Goal: Task Accomplishment & Management: Complete application form

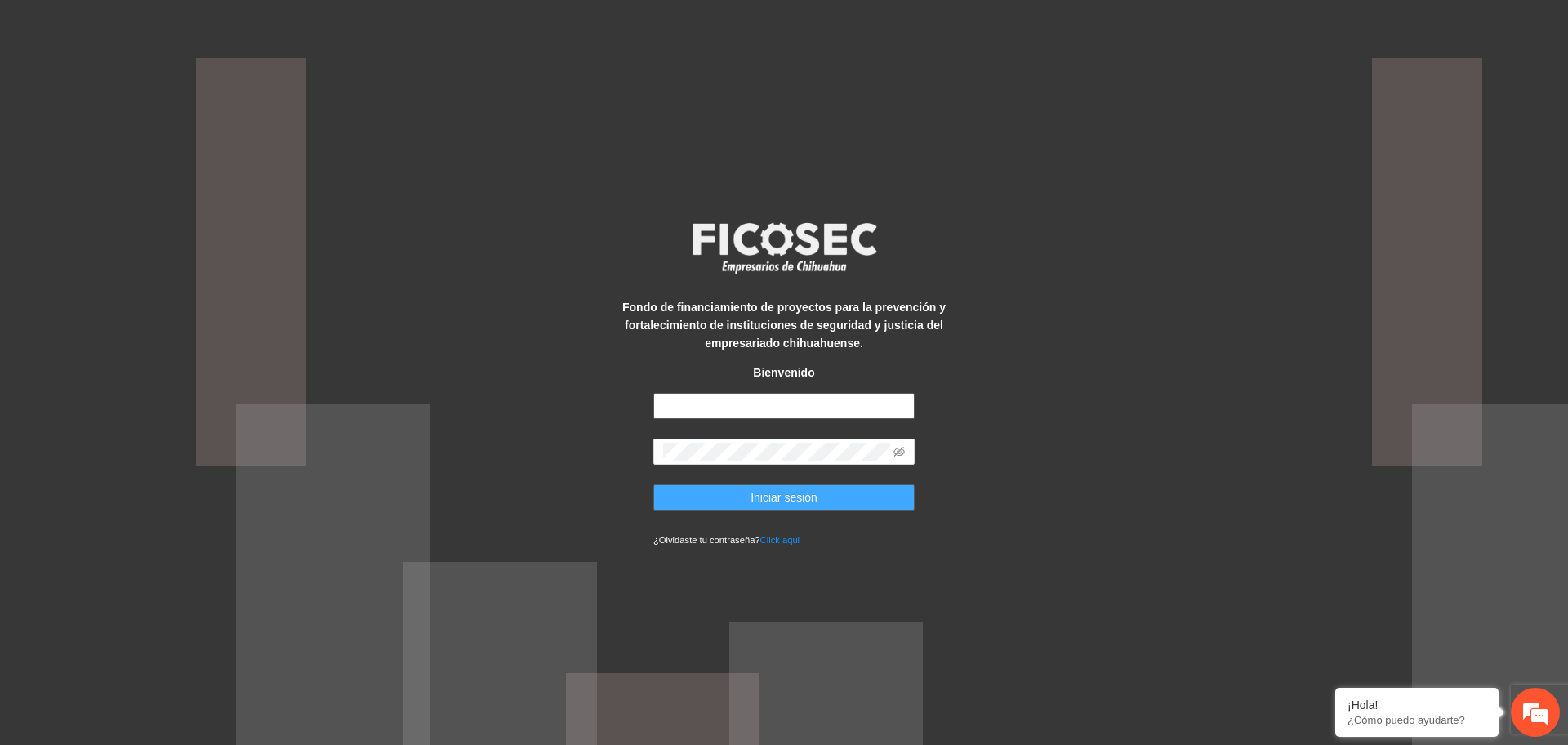
type input "**********"
click at [728, 496] on button "Iniciar sesión" at bounding box center [784, 497] width 261 height 26
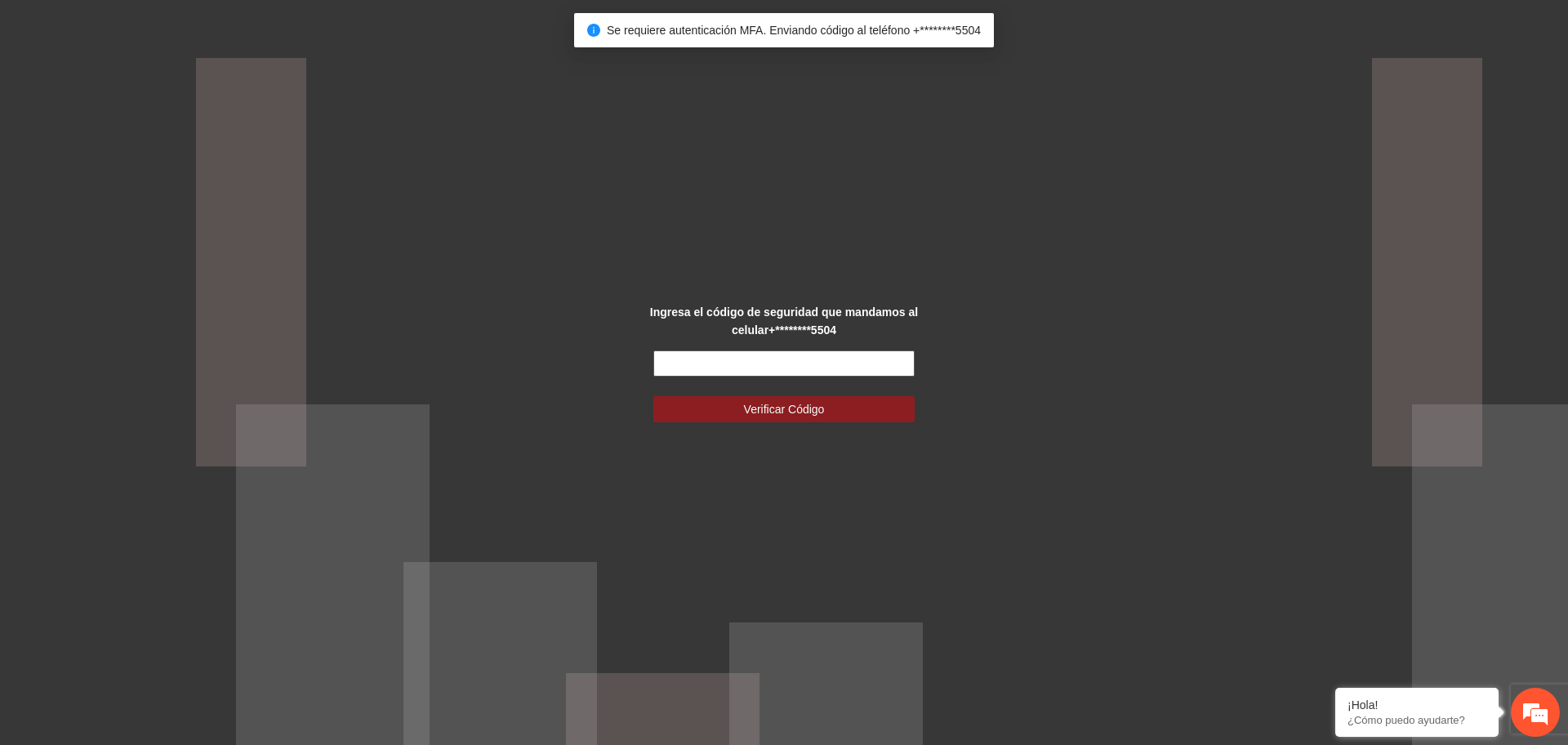
click at [700, 360] on input "text" at bounding box center [784, 363] width 261 height 26
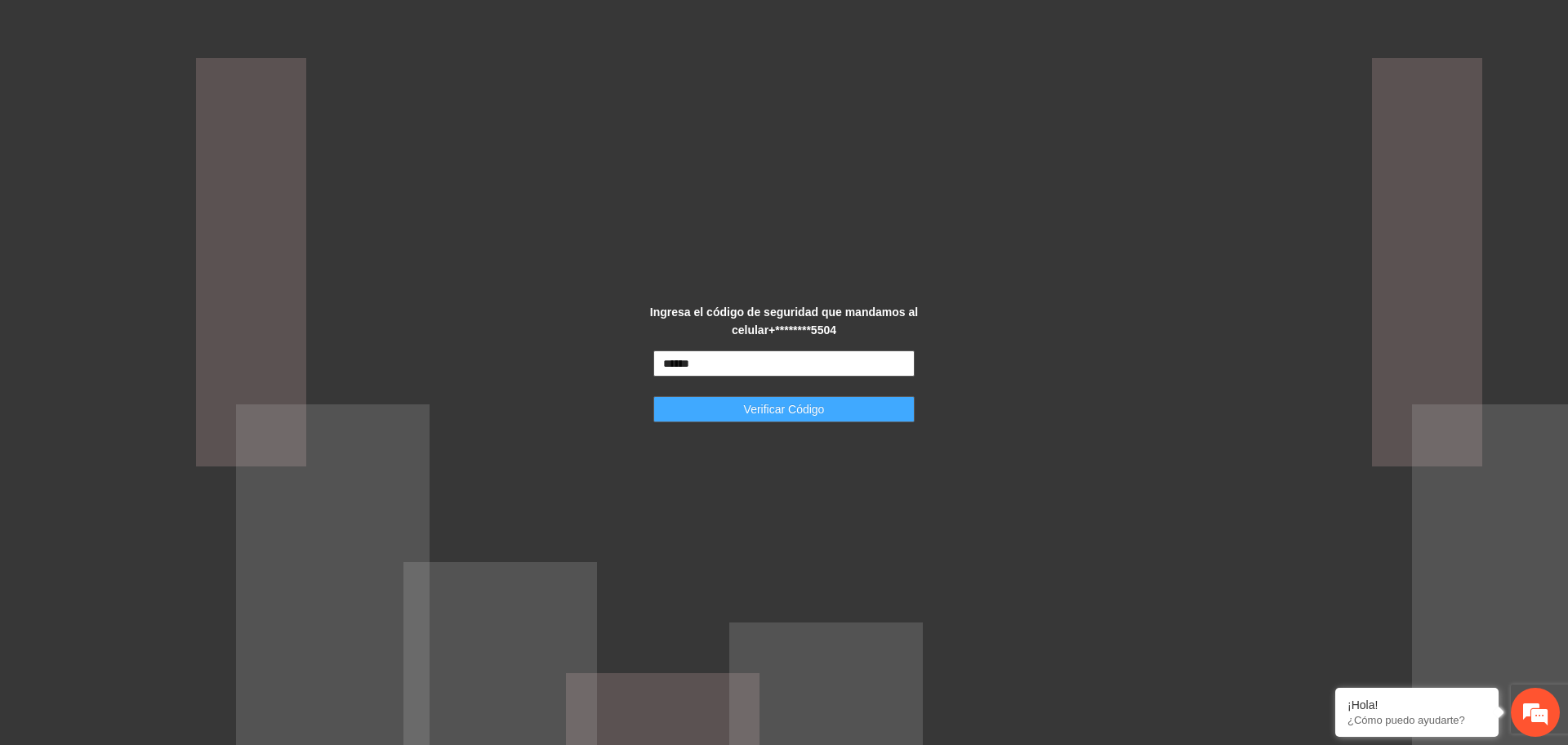
type input "******"
click at [740, 403] on button "Verificar Código" at bounding box center [784, 409] width 261 height 26
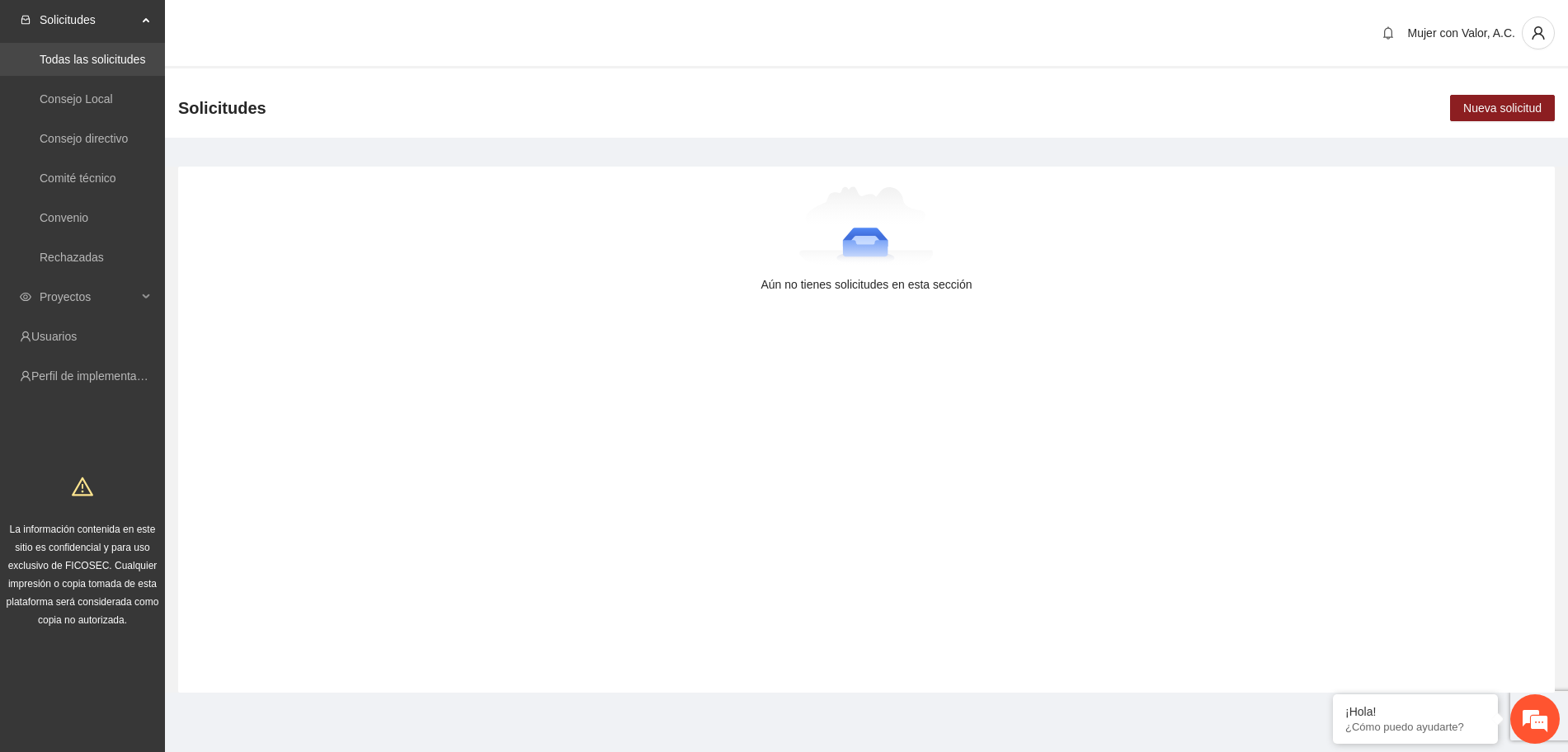
click at [114, 59] on link "Todas las solicitudes" at bounding box center [92, 60] width 106 height 13
click at [634, 97] on div "Solicitudes Nueva solicitud" at bounding box center [867, 107] width 1403 height 60
click at [82, 53] on link "Todas las solicitudes" at bounding box center [92, 60] width 106 height 13
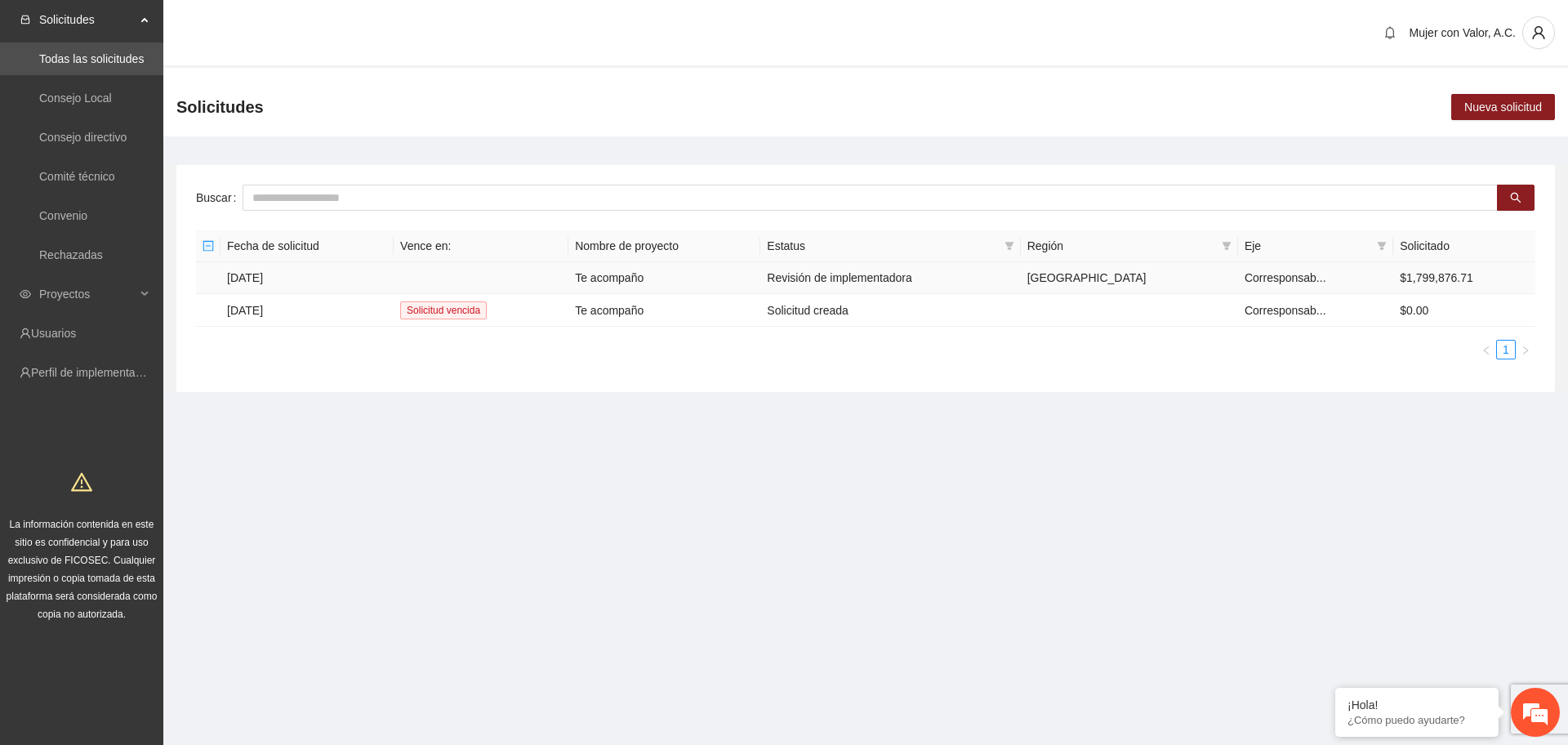
click at [559, 277] on td at bounding box center [481, 278] width 175 height 32
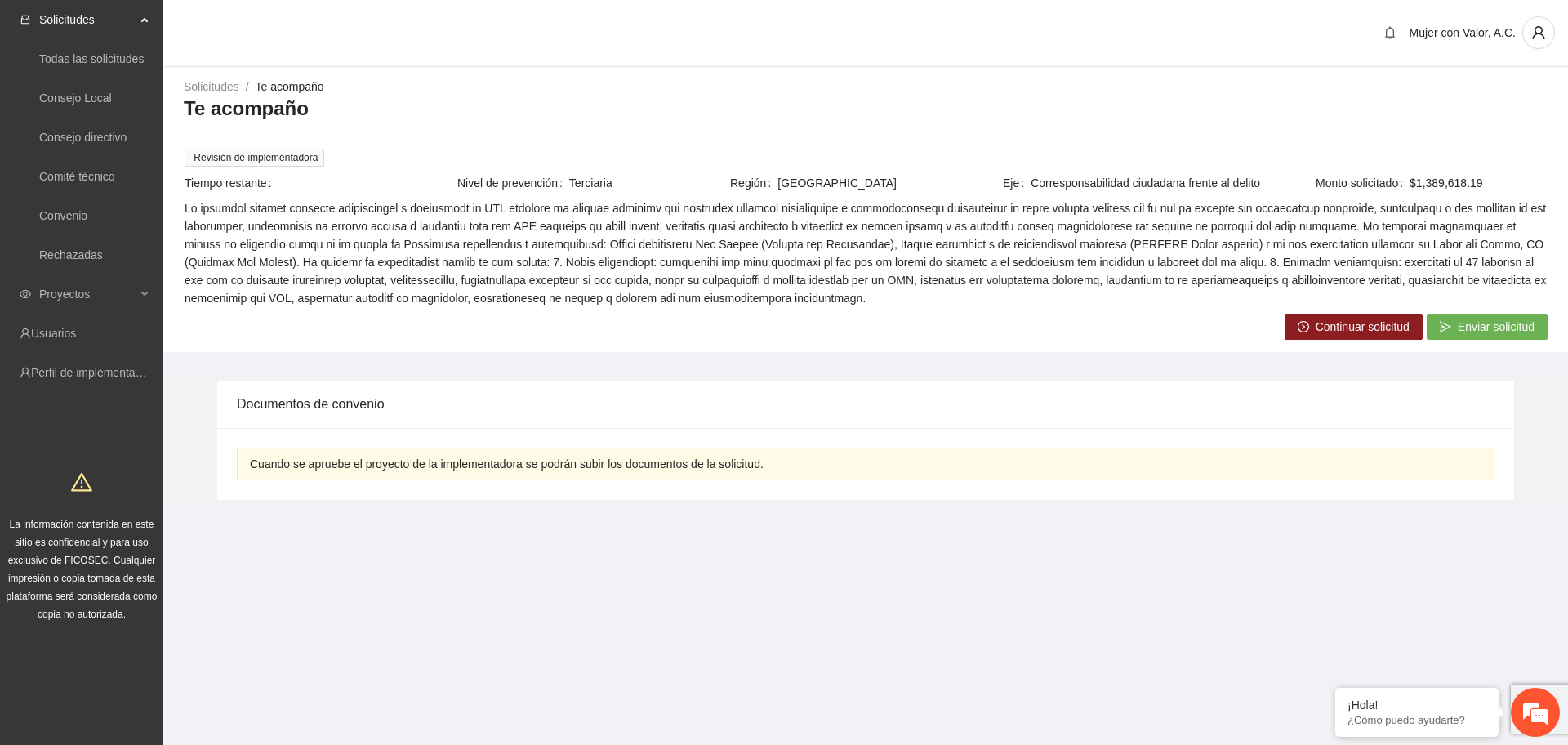
click at [1366, 324] on span "Continuar solicitud" at bounding box center [1362, 327] width 94 height 18
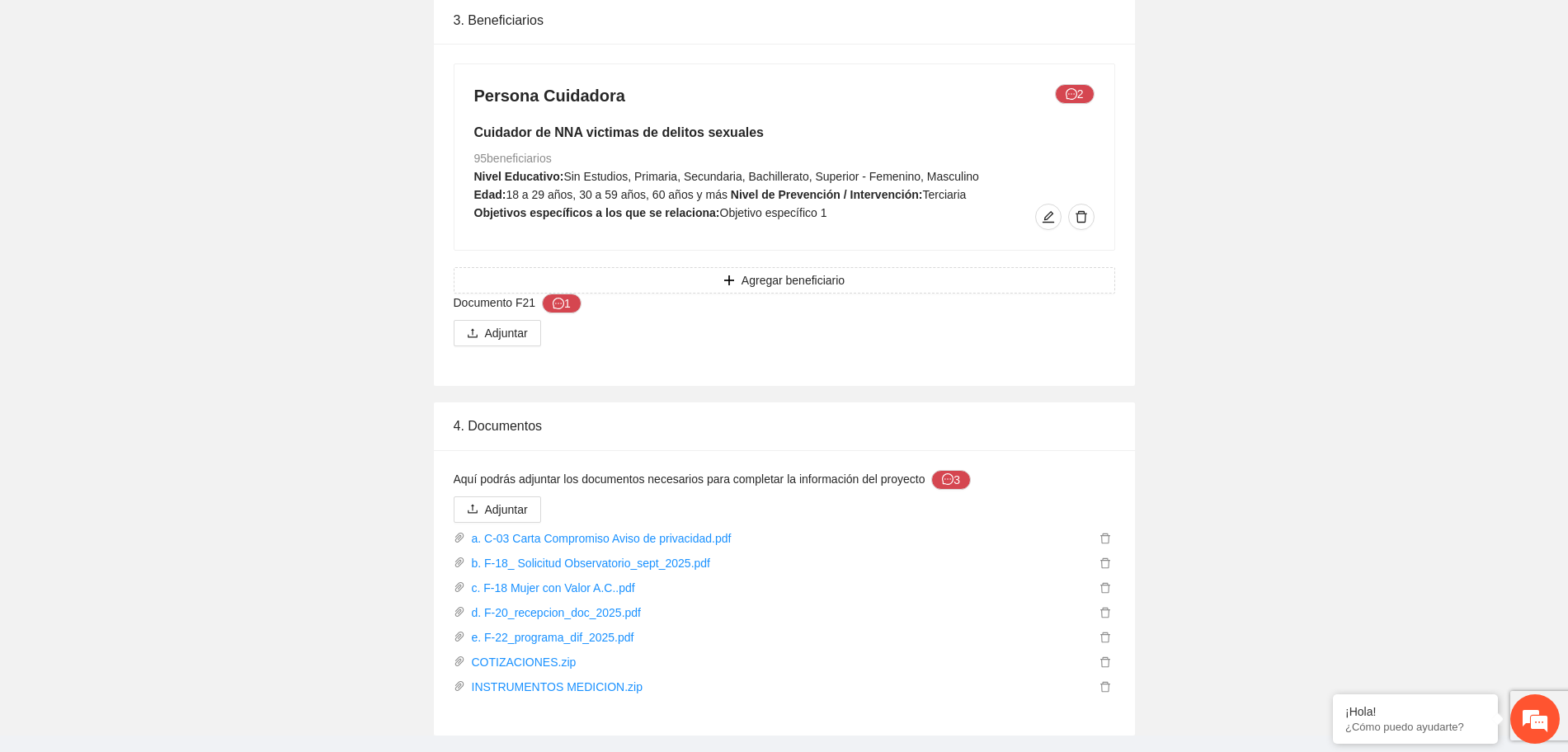
scroll to position [2858, 0]
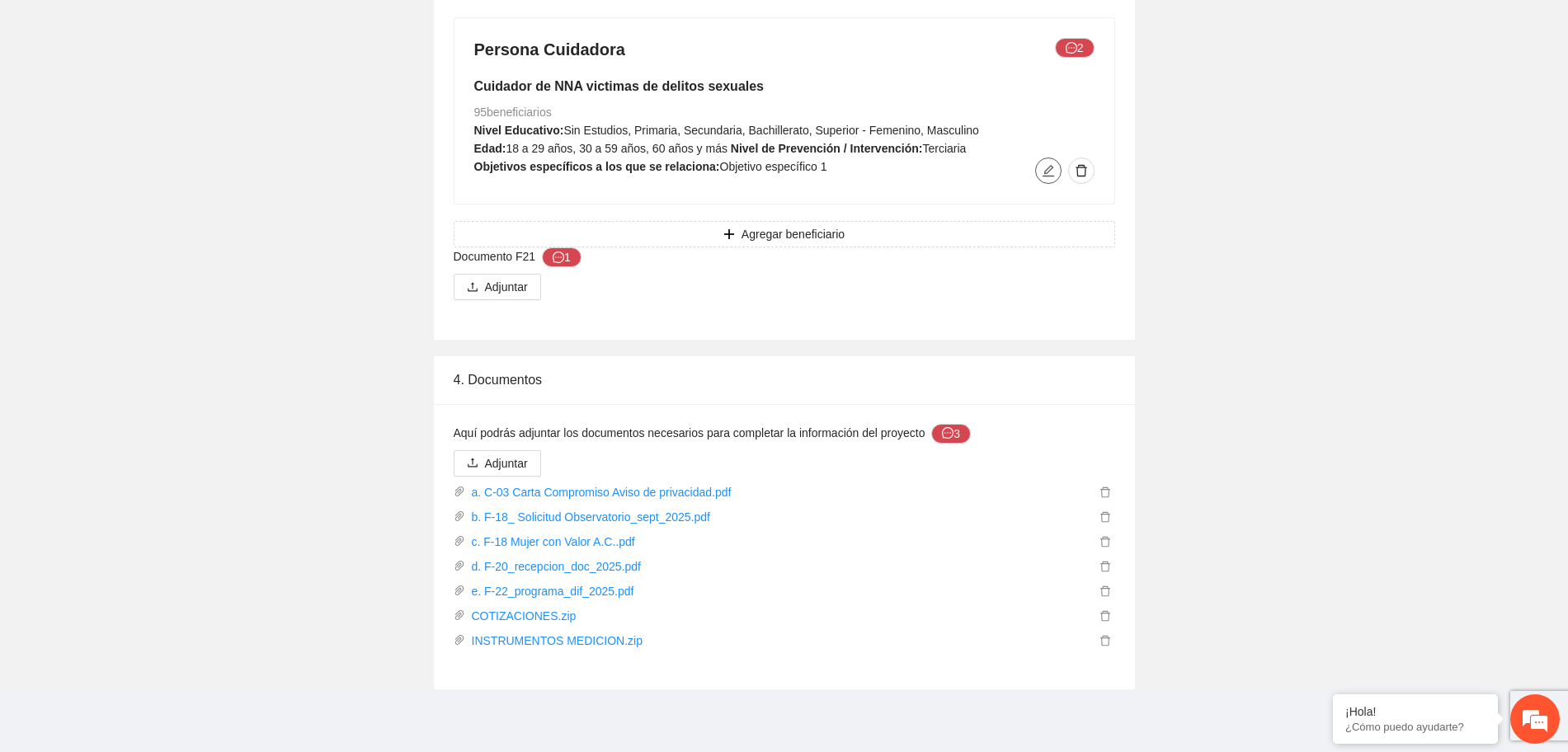
click at [1042, 174] on icon "edit" at bounding box center [1048, 171] width 13 height 13
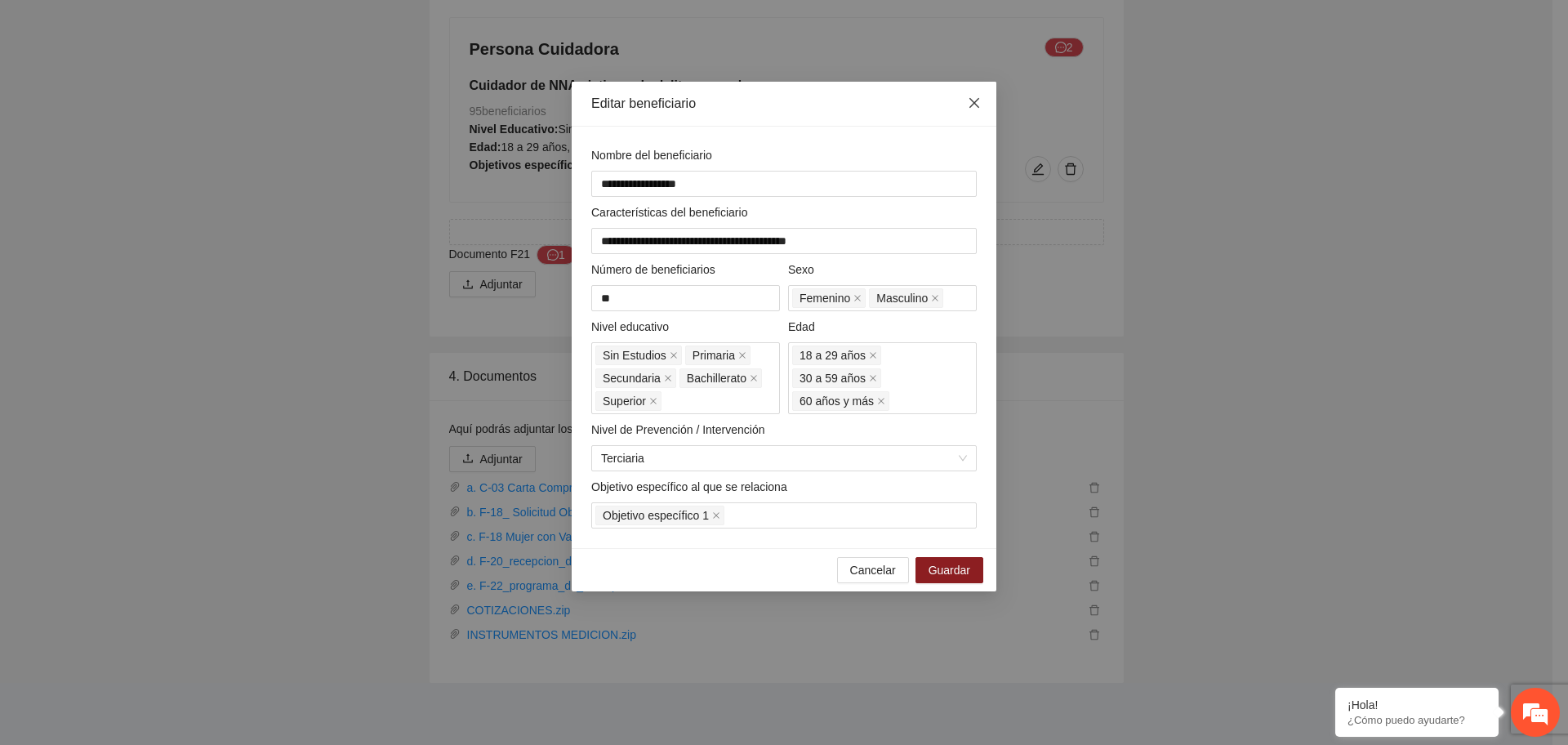
click at [972, 110] on icon "close" at bounding box center [975, 103] width 13 height 13
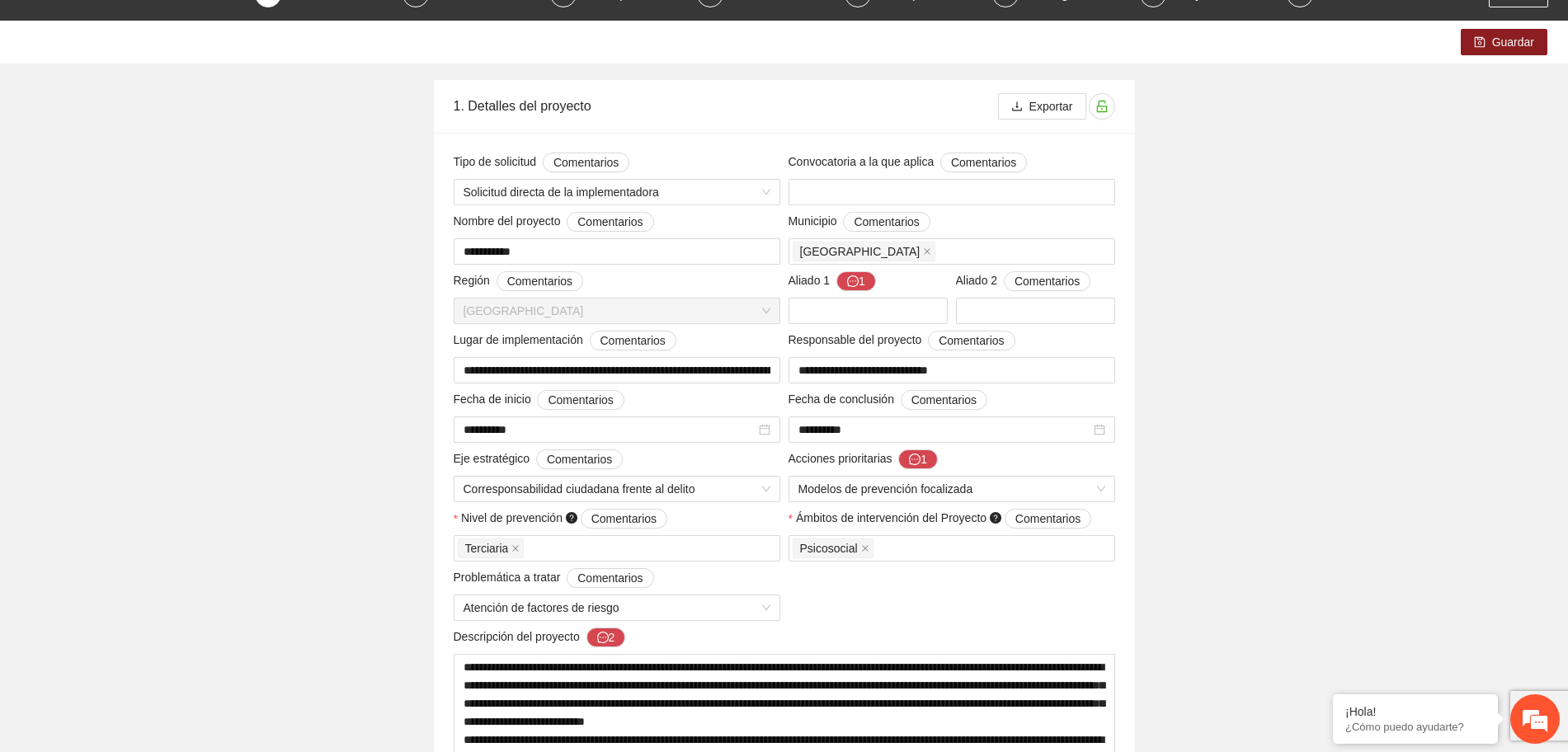
scroll to position [0, 0]
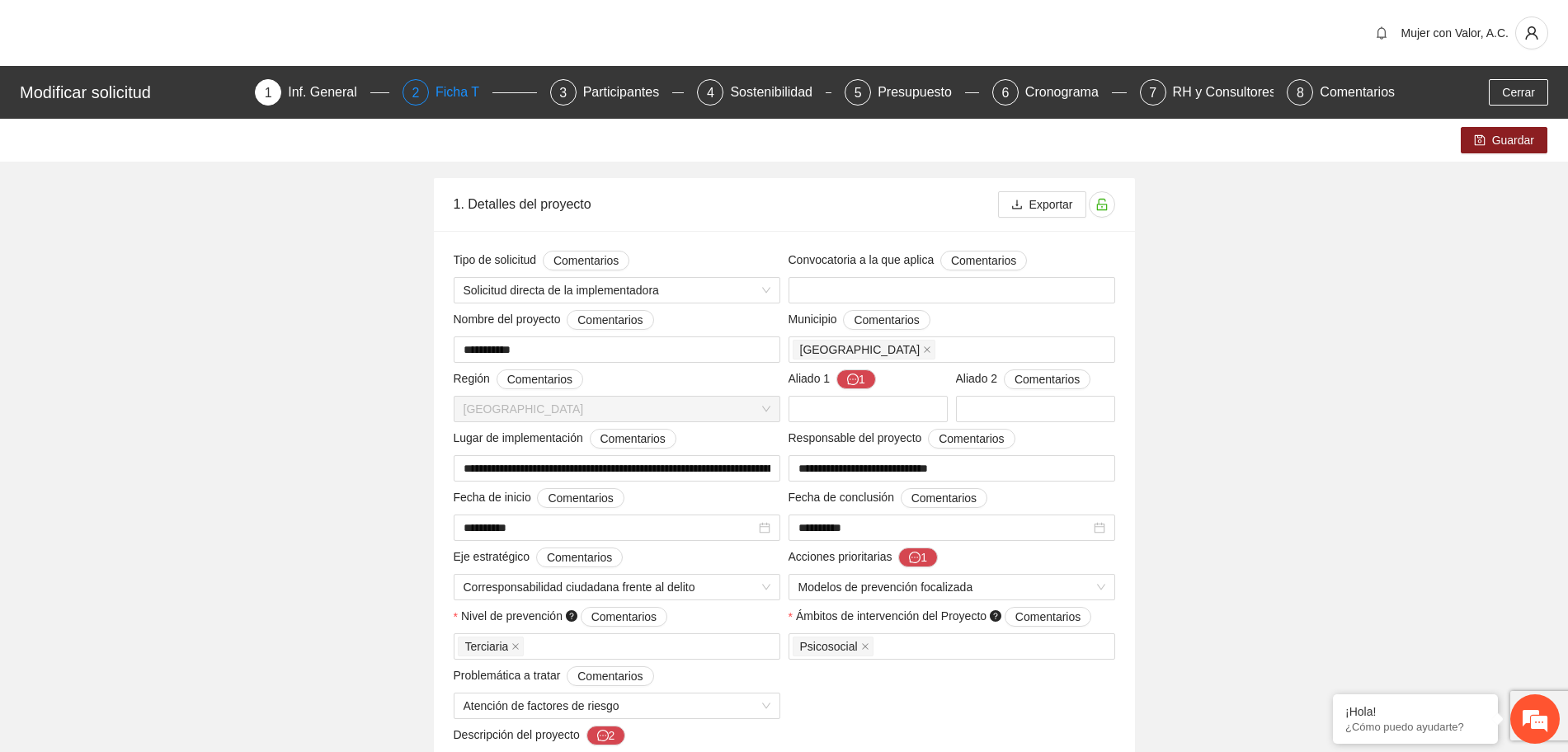
click at [426, 88] on div "2" at bounding box center [415, 91] width 26 height 26
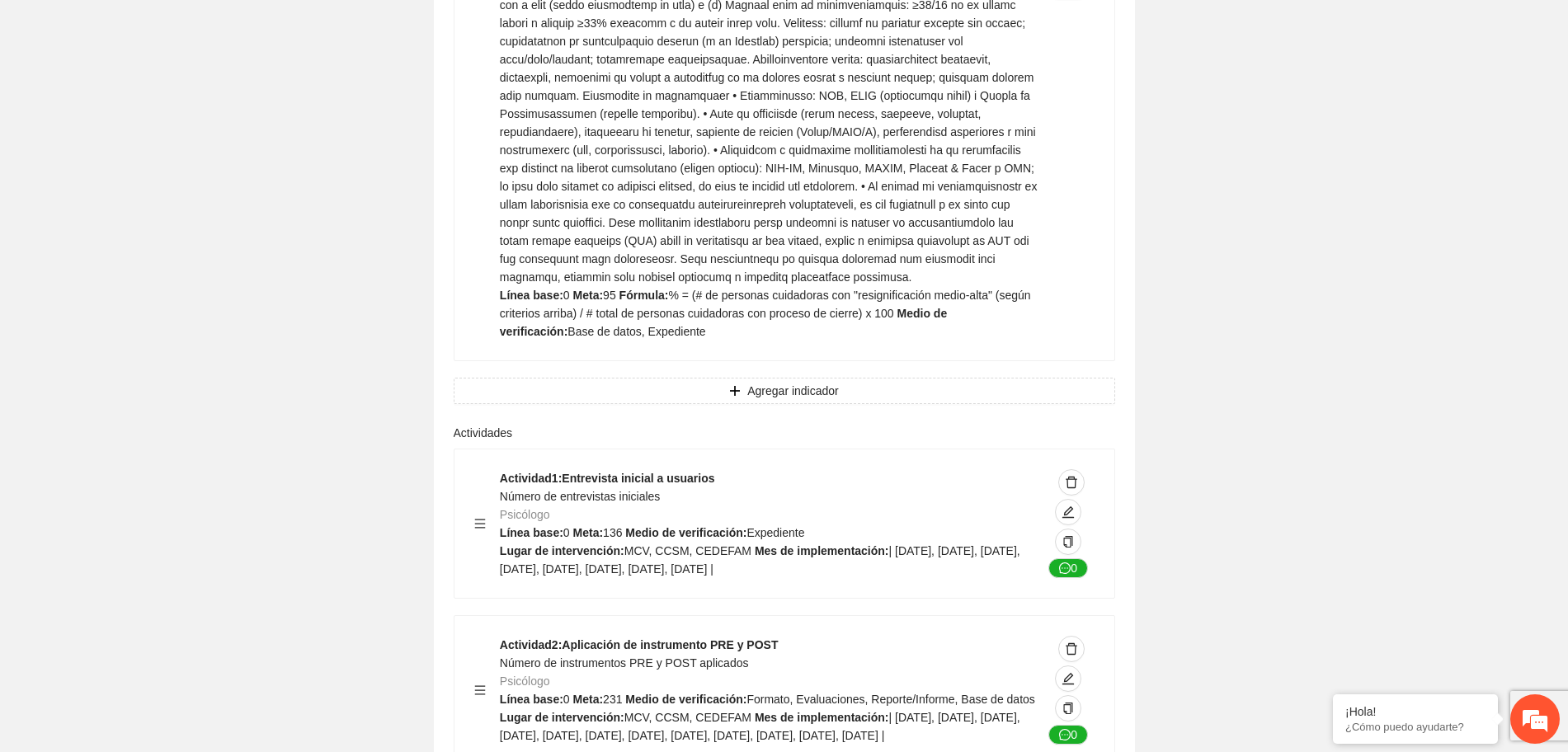
scroll to position [2578, 0]
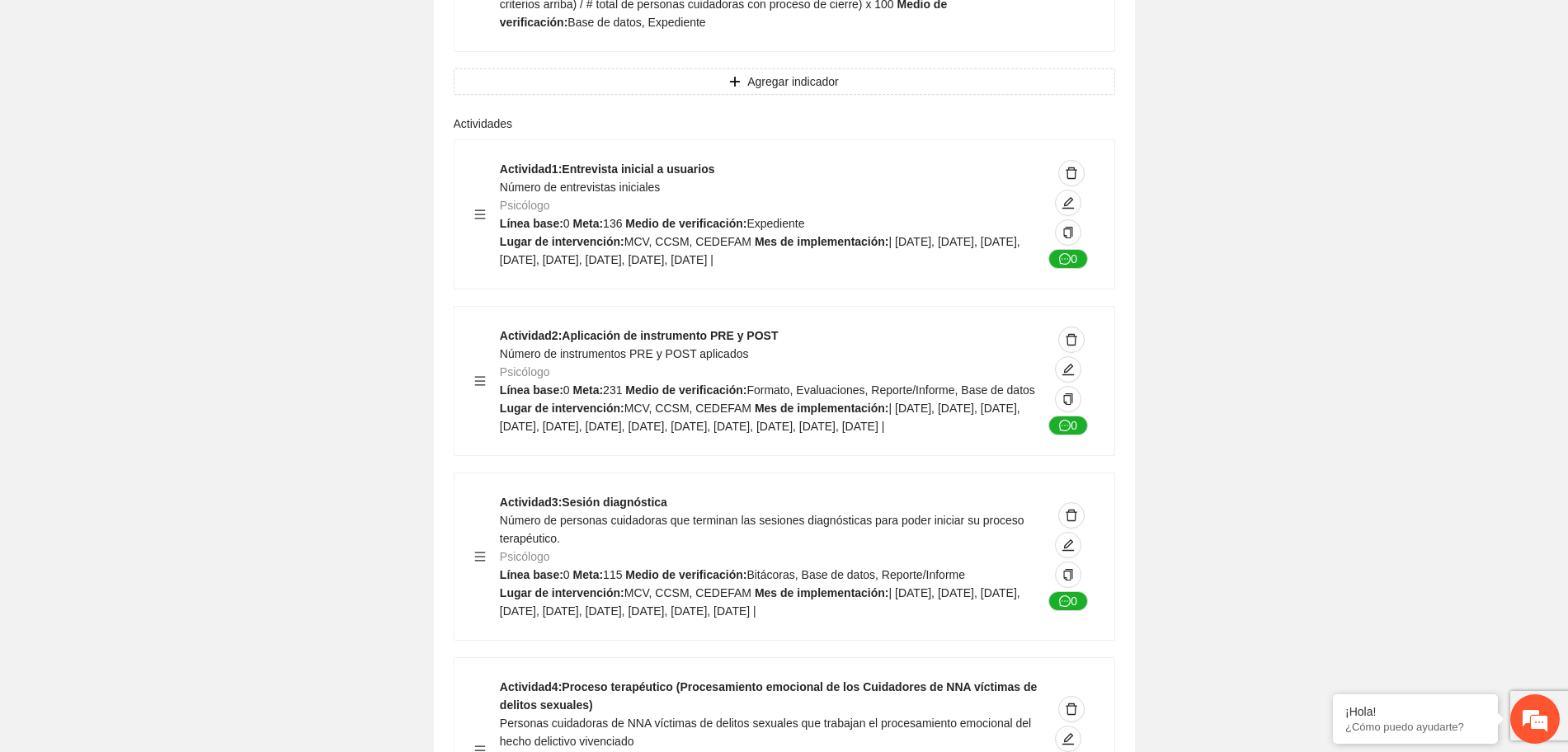
click at [1277, 434] on div "Guardar Objetivo de desarrollo Exportar Brindar atención psicológica integral a…" at bounding box center [784, 388] width 1568 height 5694
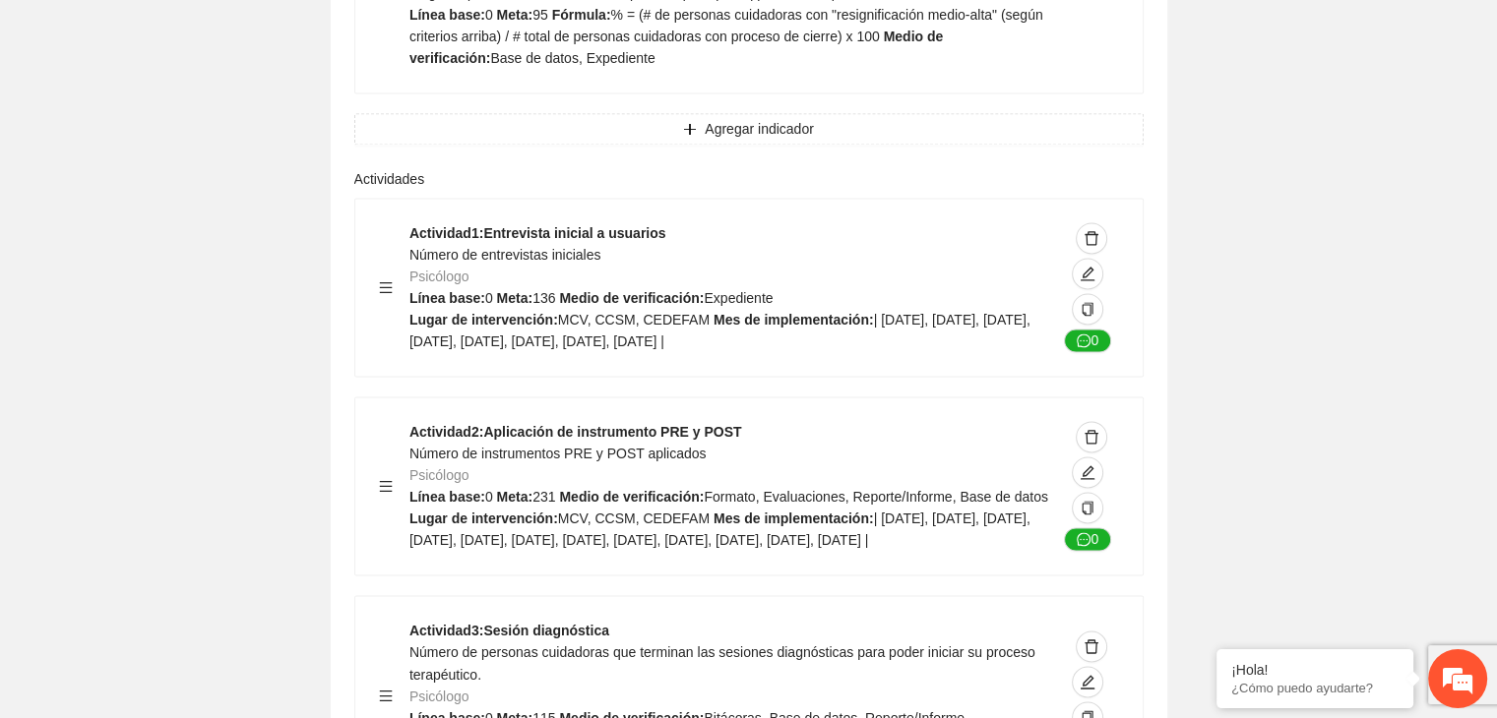
click at [1245, 176] on div "Guardar Objetivo de desarrollo Exportar Brindar atención psicológica integral a…" at bounding box center [748, 494] width 1497 height 6792
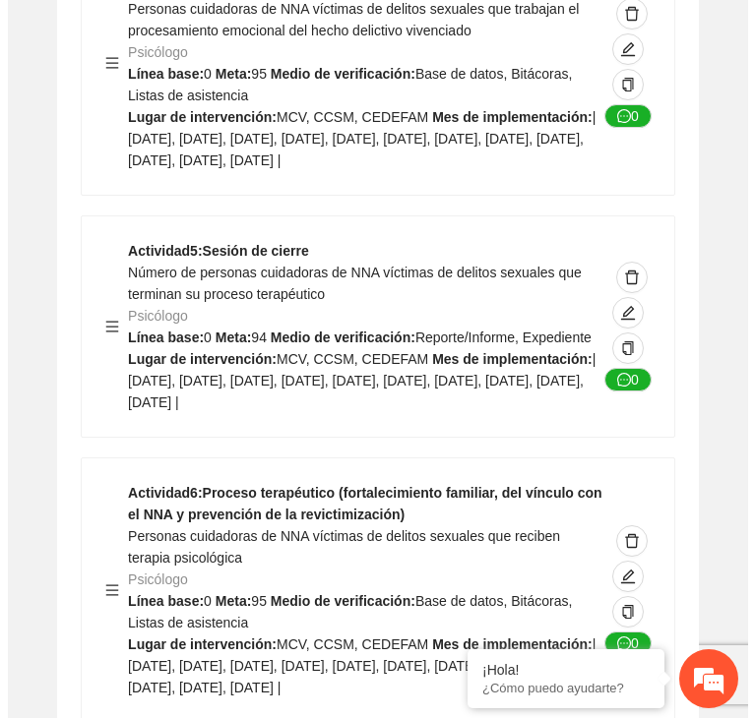
scroll to position [4608, 0]
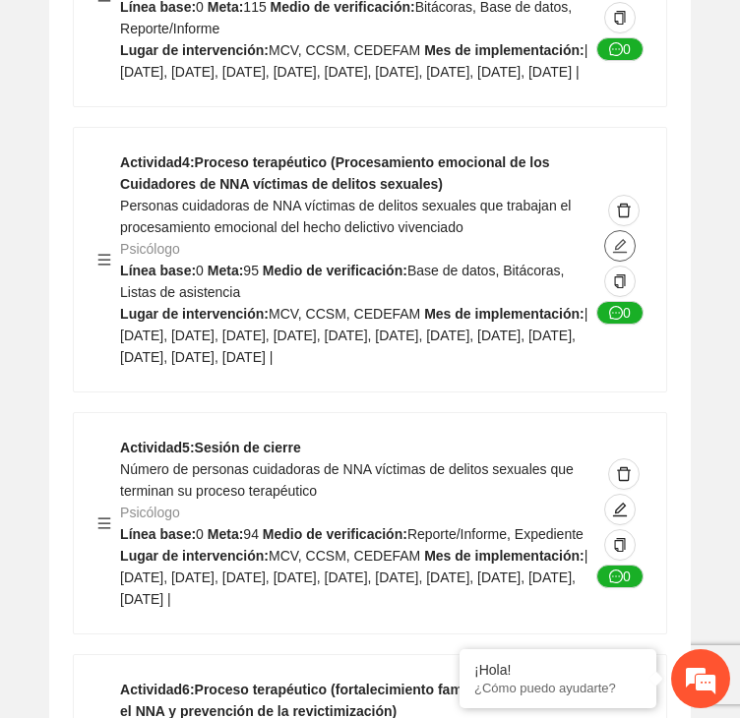
click at [617, 238] on icon "edit" at bounding box center [620, 246] width 16 height 16
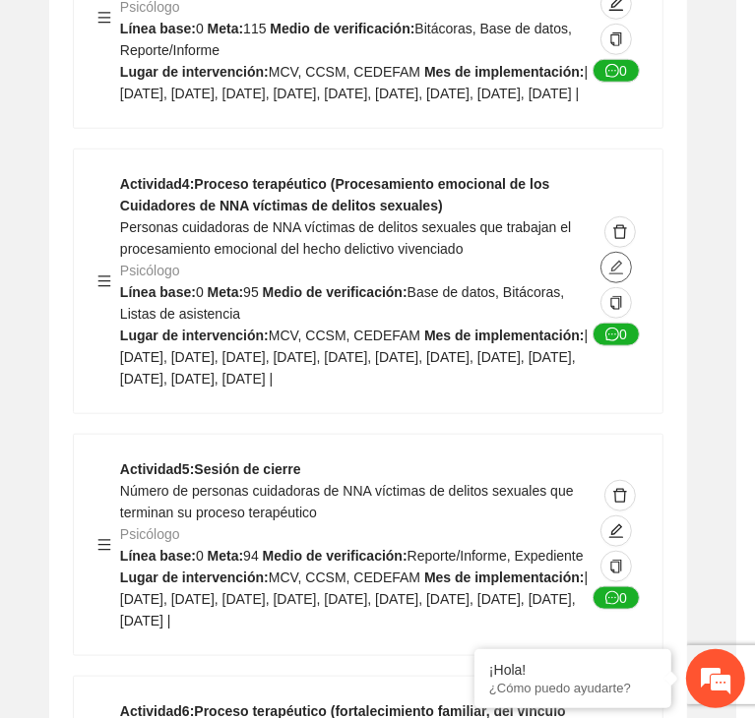
type textarea "**********"
type input "**********"
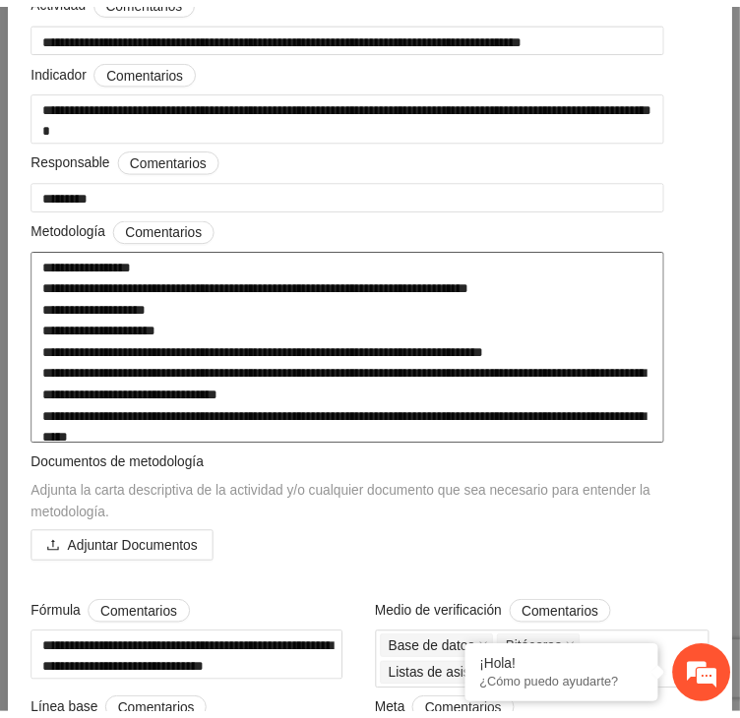
scroll to position [0, 0]
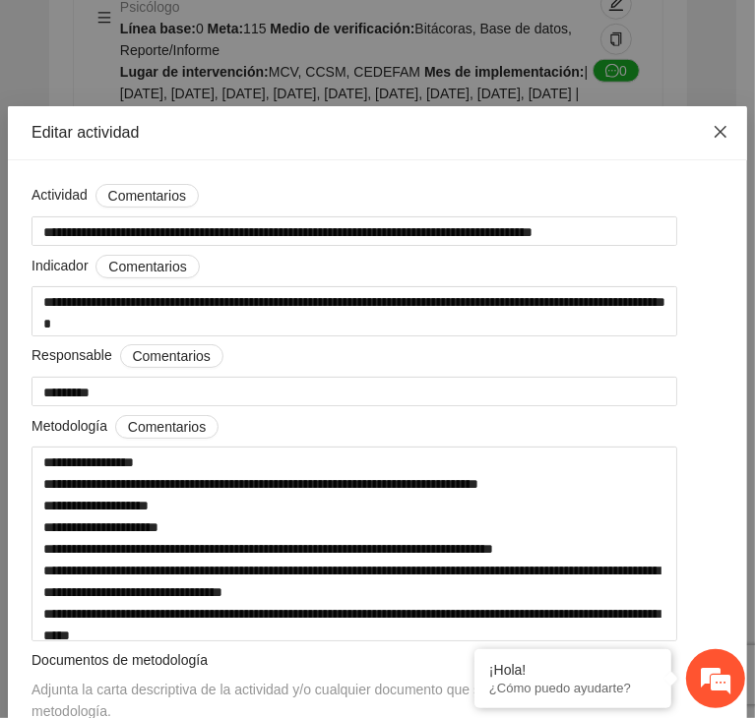
click at [712, 131] on icon "close" at bounding box center [720, 132] width 16 height 16
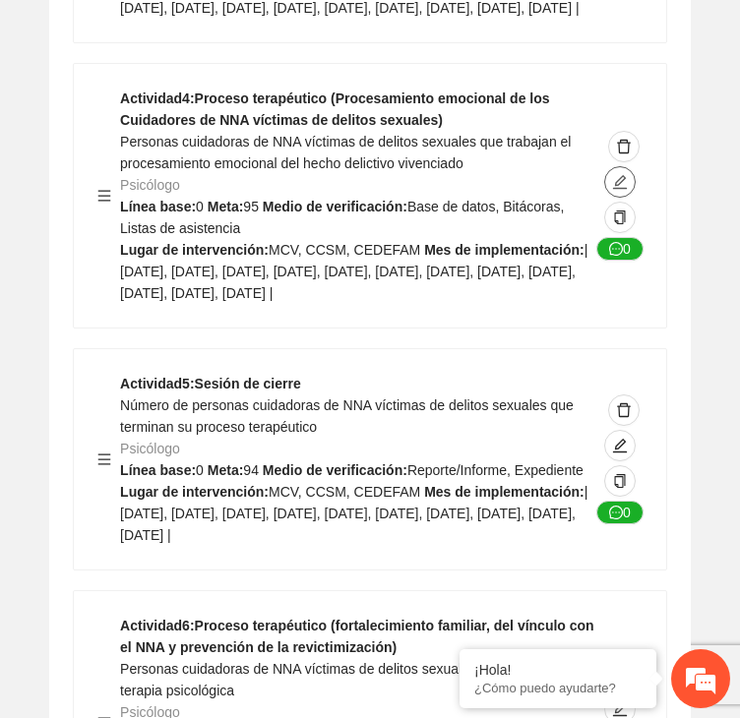
scroll to position [4706, 0]
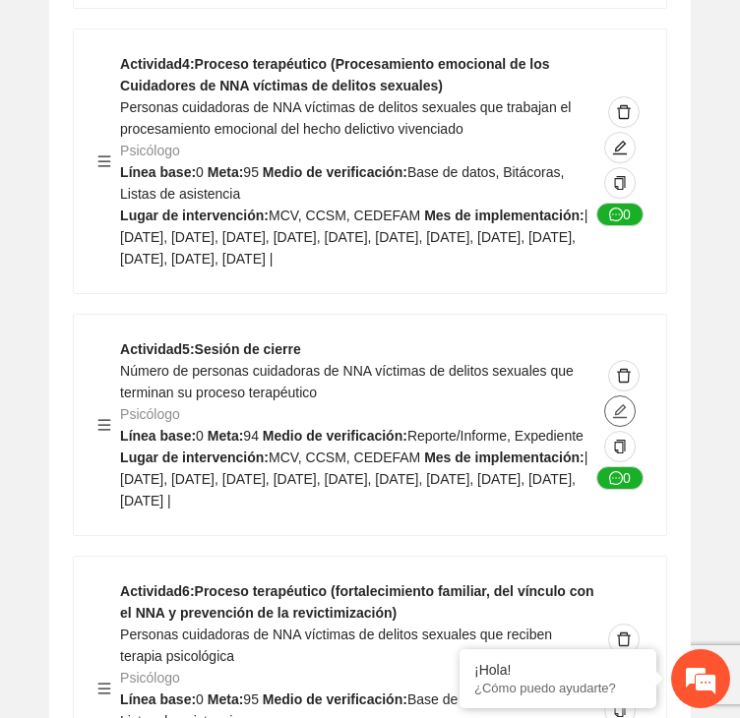
click at [619, 403] on icon "edit" at bounding box center [620, 411] width 16 height 16
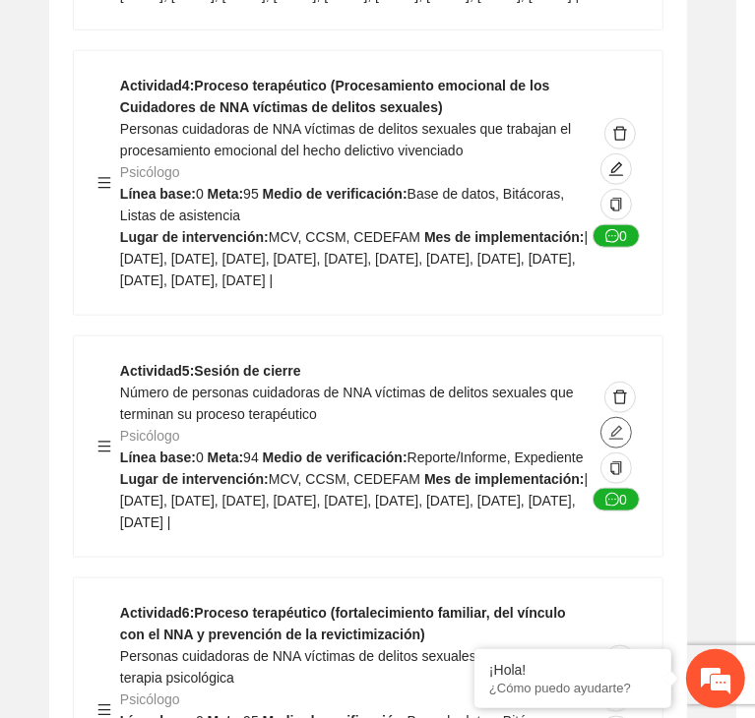
type textarea "**********"
type input "**********"
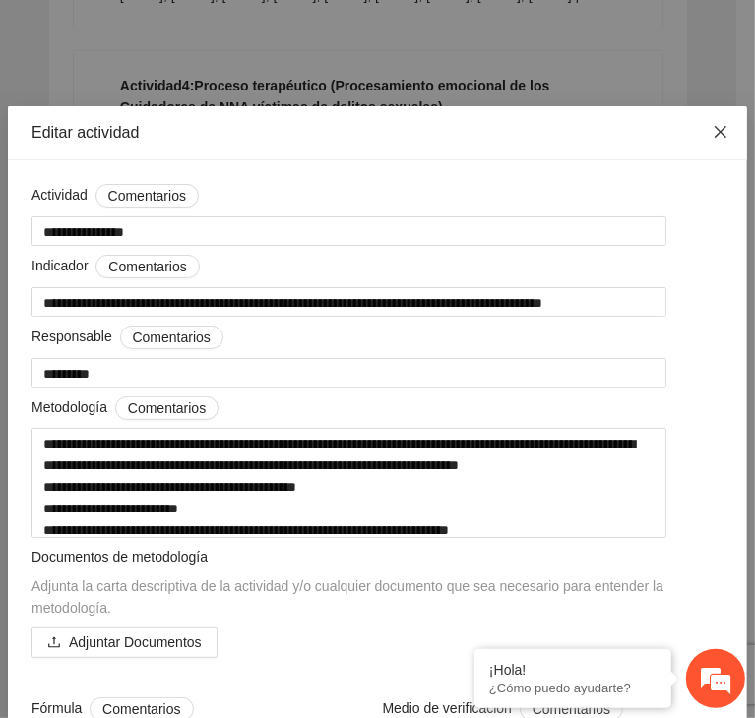
click at [695, 131] on span "Close" at bounding box center [720, 132] width 53 height 53
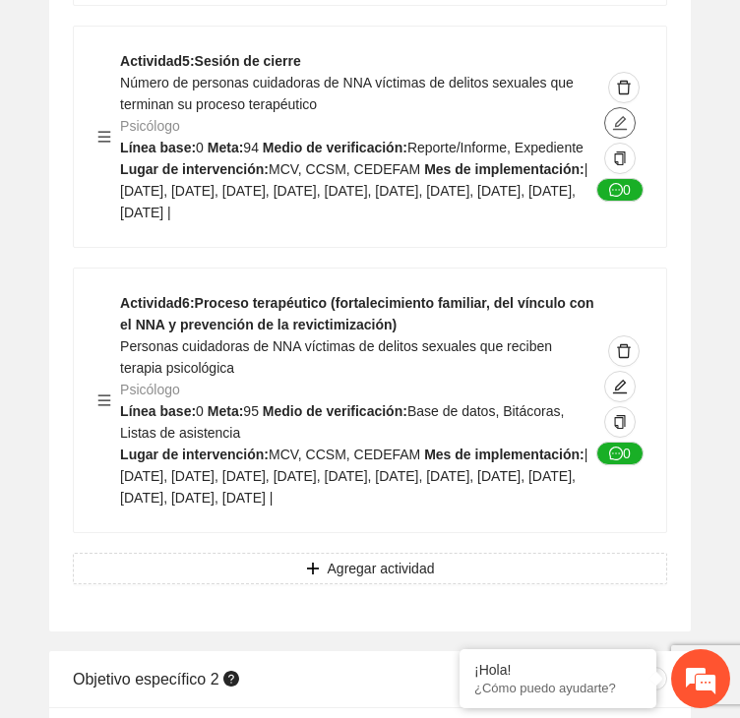
scroll to position [5002, 0]
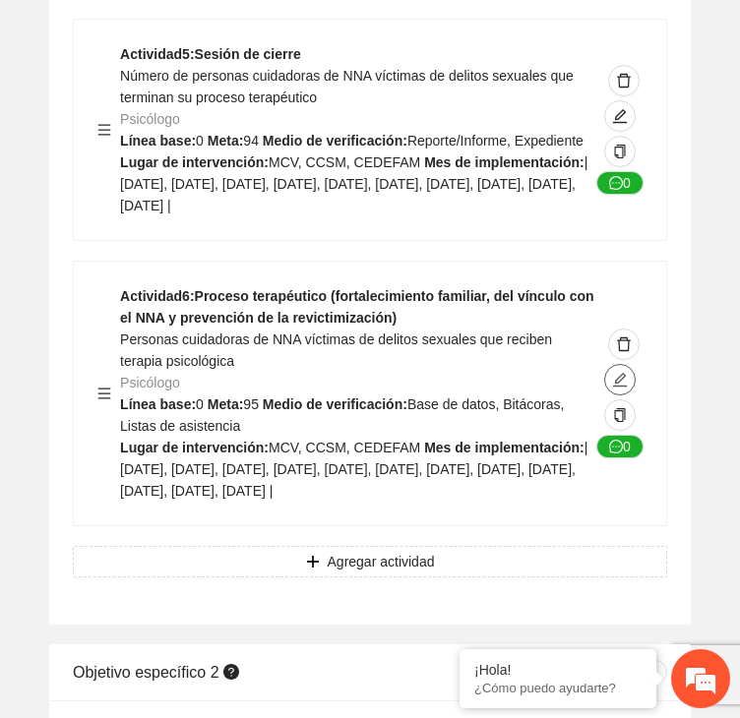
click at [612, 372] on icon "edit" at bounding box center [620, 380] width 16 height 16
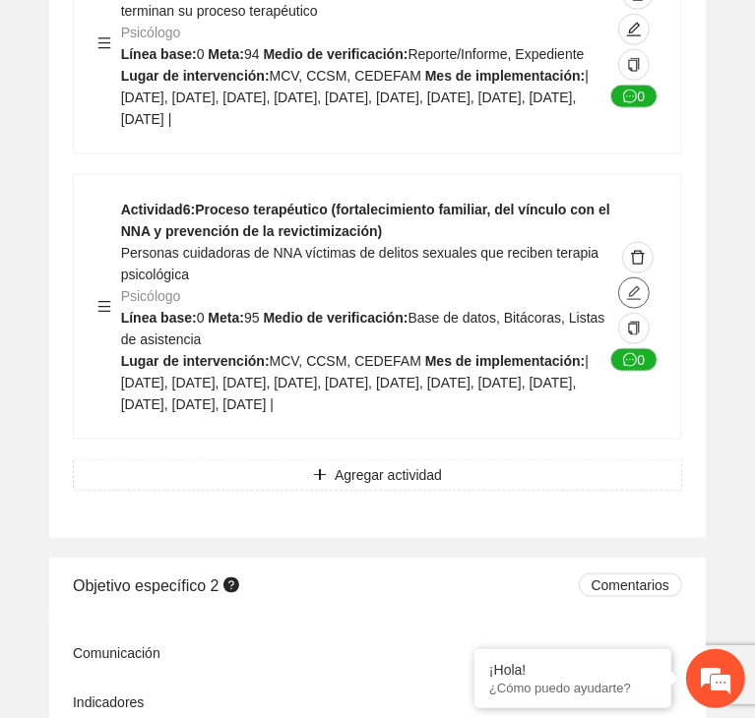
type textarea "**********"
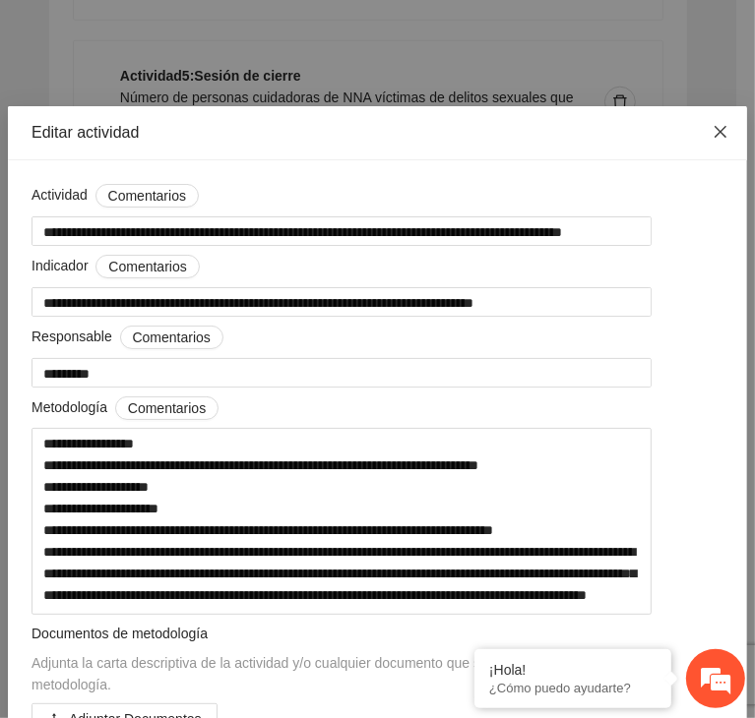
click at [712, 130] on icon "close" at bounding box center [720, 132] width 16 height 16
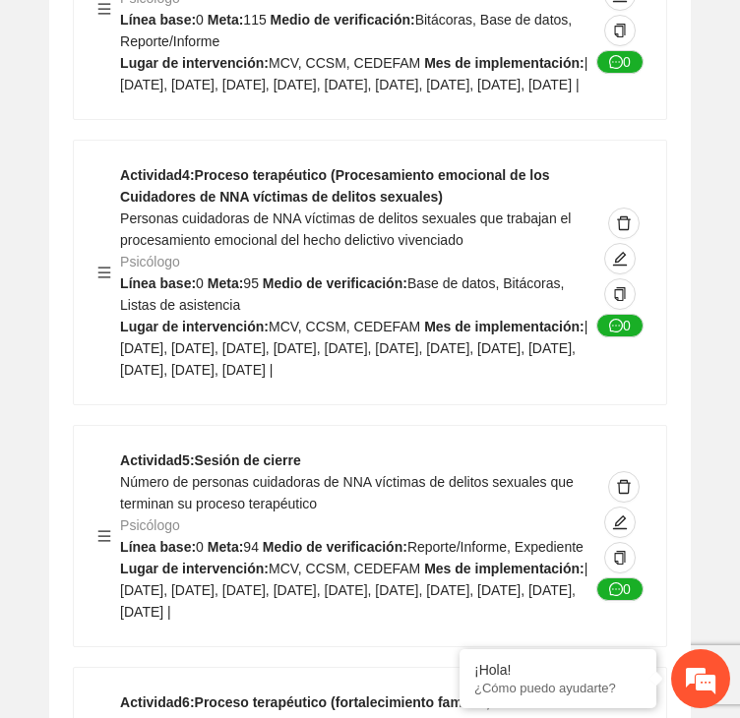
scroll to position [4608, 0]
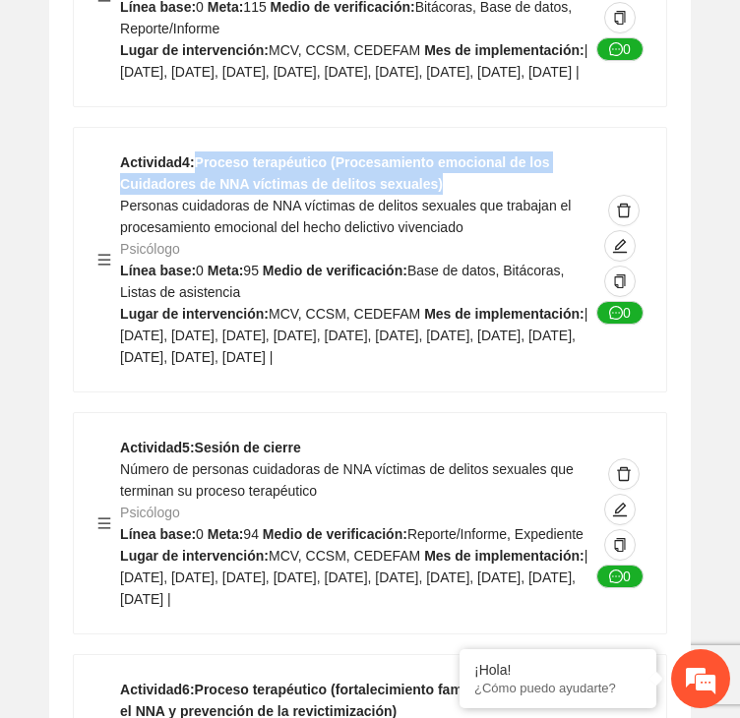
drag, startPoint x: 197, startPoint y: 89, endPoint x: 422, endPoint y: 115, distance: 226.9
click at [422, 154] on strong "Actividad 4 : Proceso terapéutico (Procesamiento emocional de los Cuidadores de…" at bounding box center [334, 172] width 429 height 37
copy strong "Proceso terapéutico (Procesamiento emocional de los Cuidadores de NNA víctimas …"
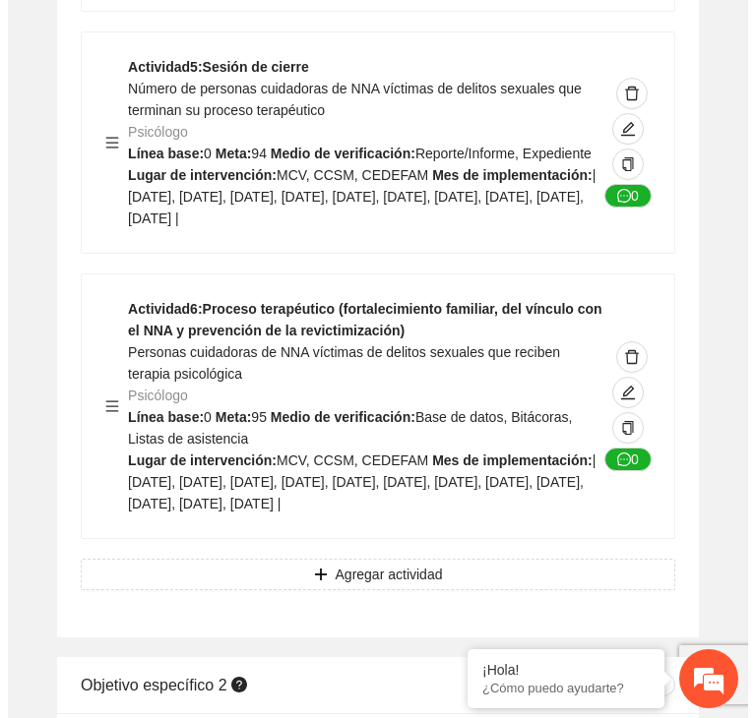
scroll to position [5002, 0]
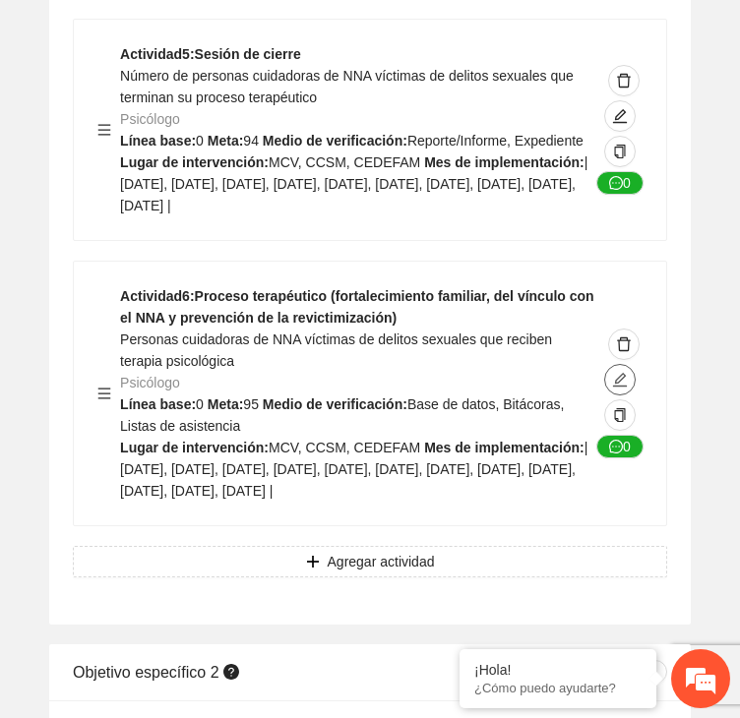
click at [620, 372] on icon "edit" at bounding box center [620, 380] width 16 height 16
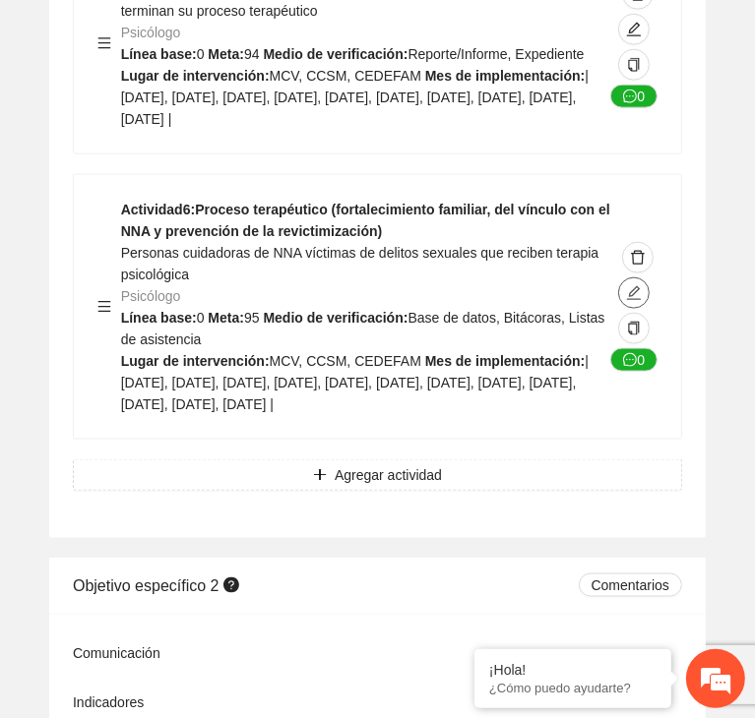
type textarea "**********"
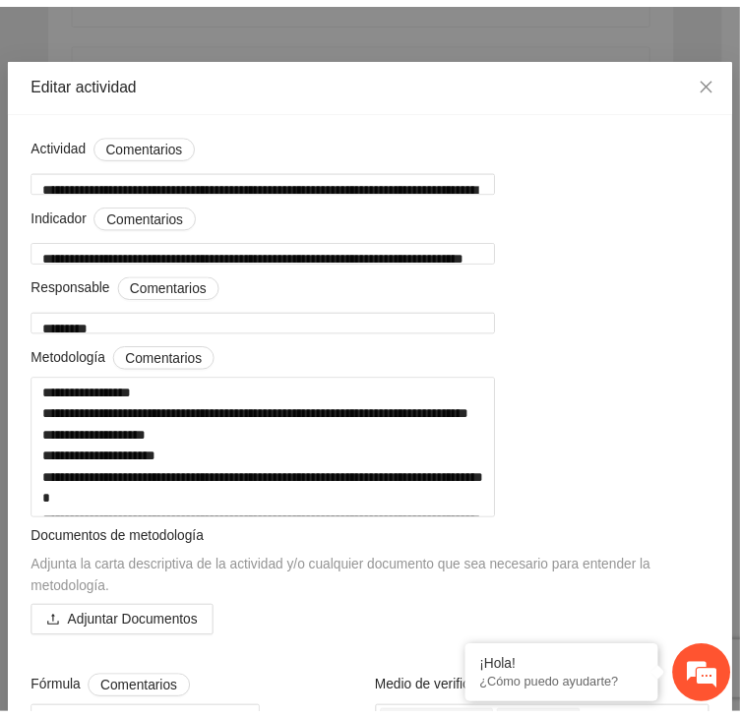
scroll to position [0, 0]
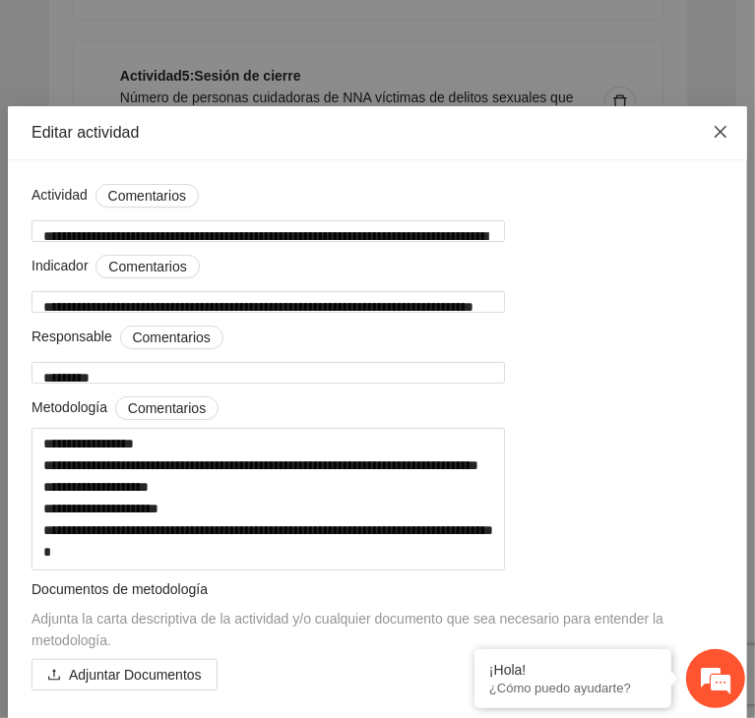
click at [712, 129] on icon "close" at bounding box center [720, 132] width 16 height 16
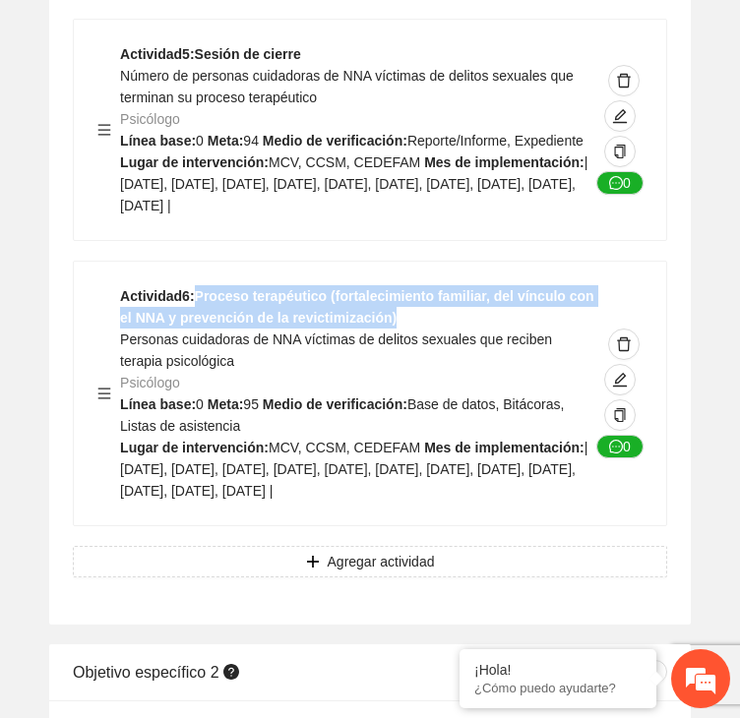
drag, startPoint x: 198, startPoint y: 245, endPoint x: 371, endPoint y: 268, distance: 174.7
click at [371, 285] on div "Actividad 6 : Proceso terapéutico (fortalecimiento familiar, del vínculo con el…" at bounding box center [358, 393] width 477 height 216
copy strong "Proceso terapéutico (fortalecimiento familiar, del vínculo con el NNA y prevenc…"
click at [364, 181] on div "Actividad 5 : Sesión de cierre Número de personas cuidadoras de NNA víctimas de…" at bounding box center [370, 130] width 592 height 220
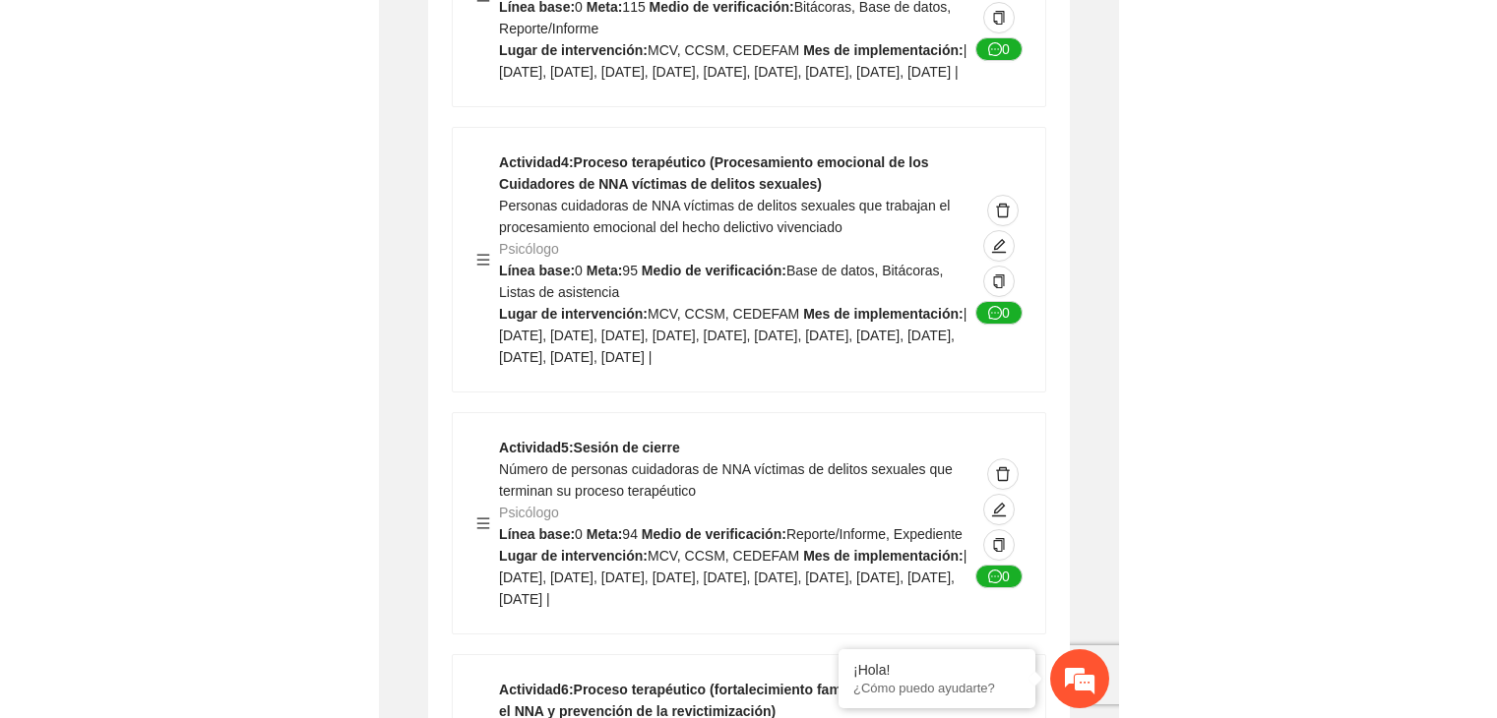
scroll to position [3905, 0]
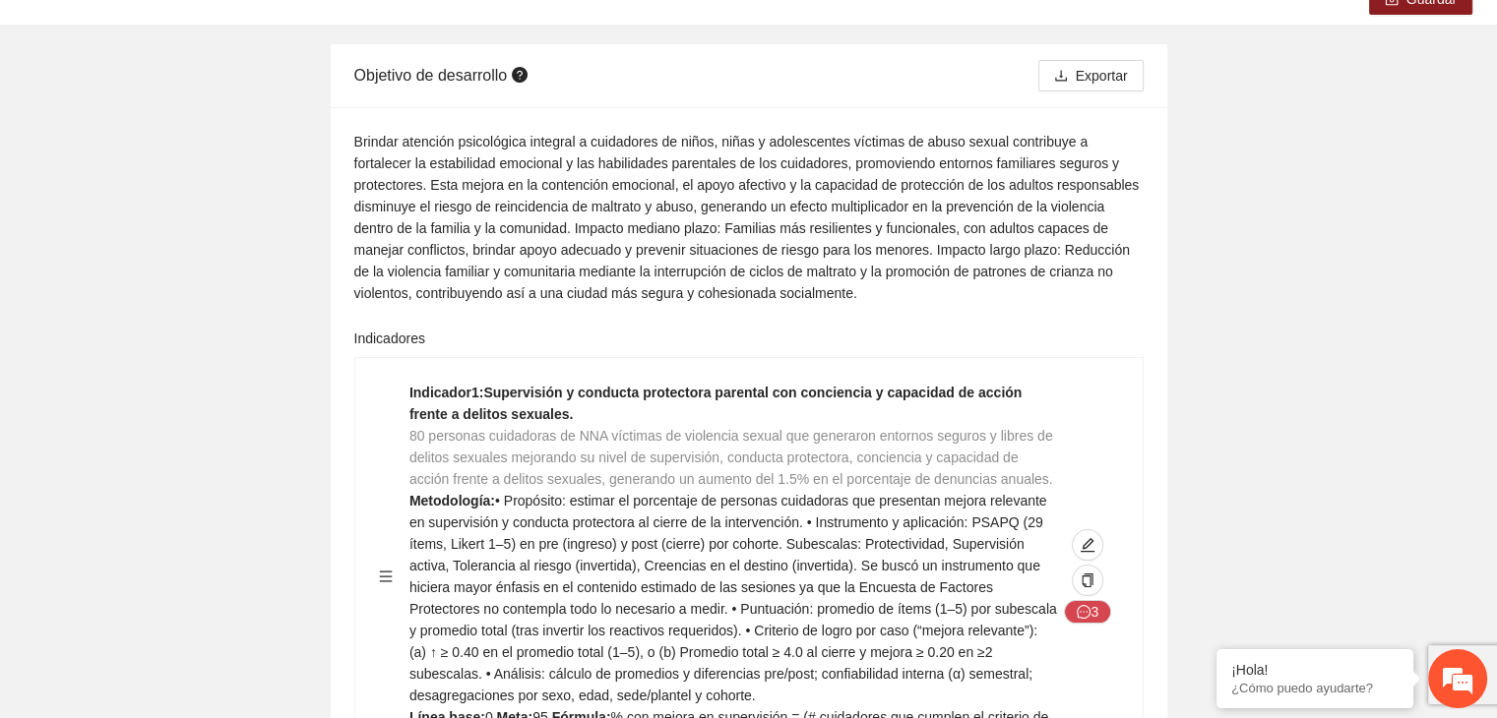
scroll to position [0, 0]
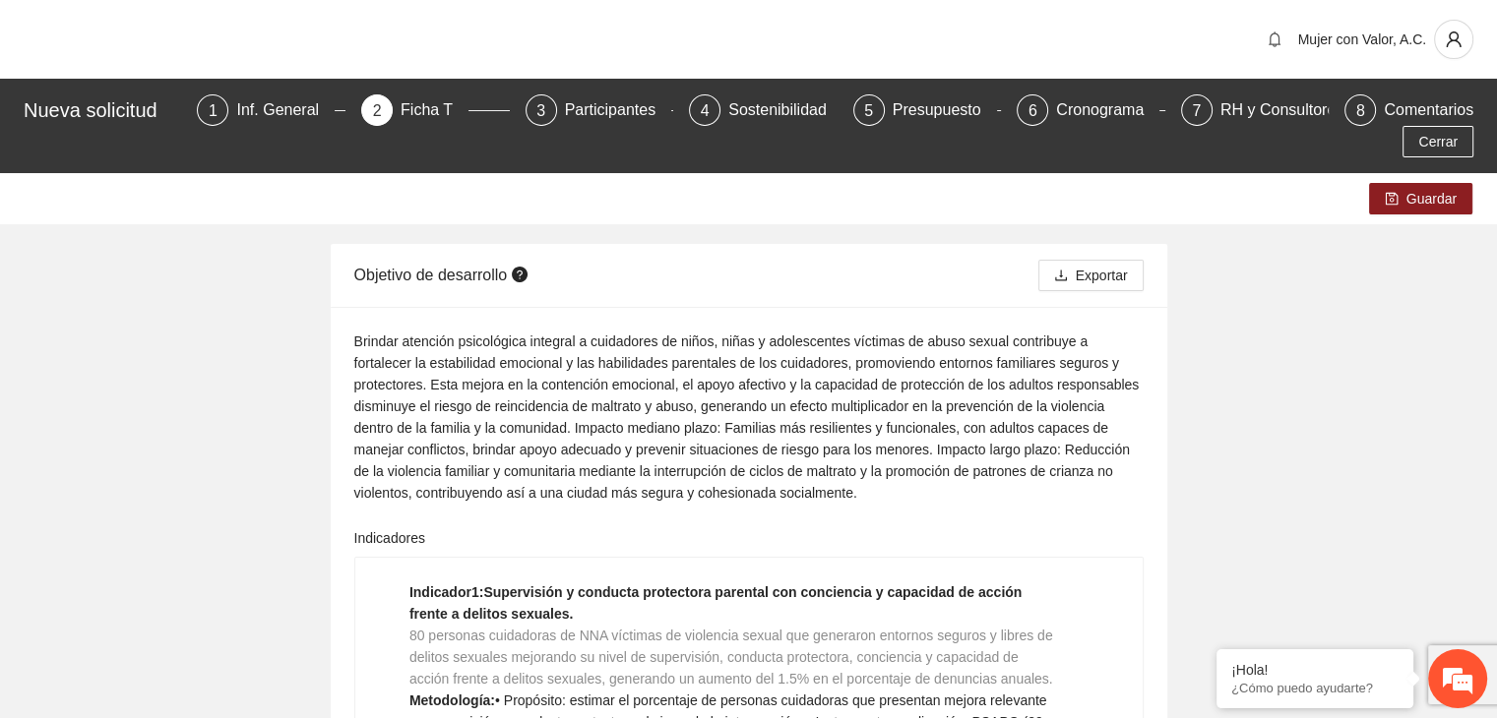
click at [539, 92] on div "Nueva solicitud 1 Inf. General 2 Ficha T 3 Participantes 4 Sostenibilidad 5 Pre…" at bounding box center [748, 126] width 1497 height 94
click at [565, 112] on div "Participantes" at bounding box center [618, 109] width 107 height 31
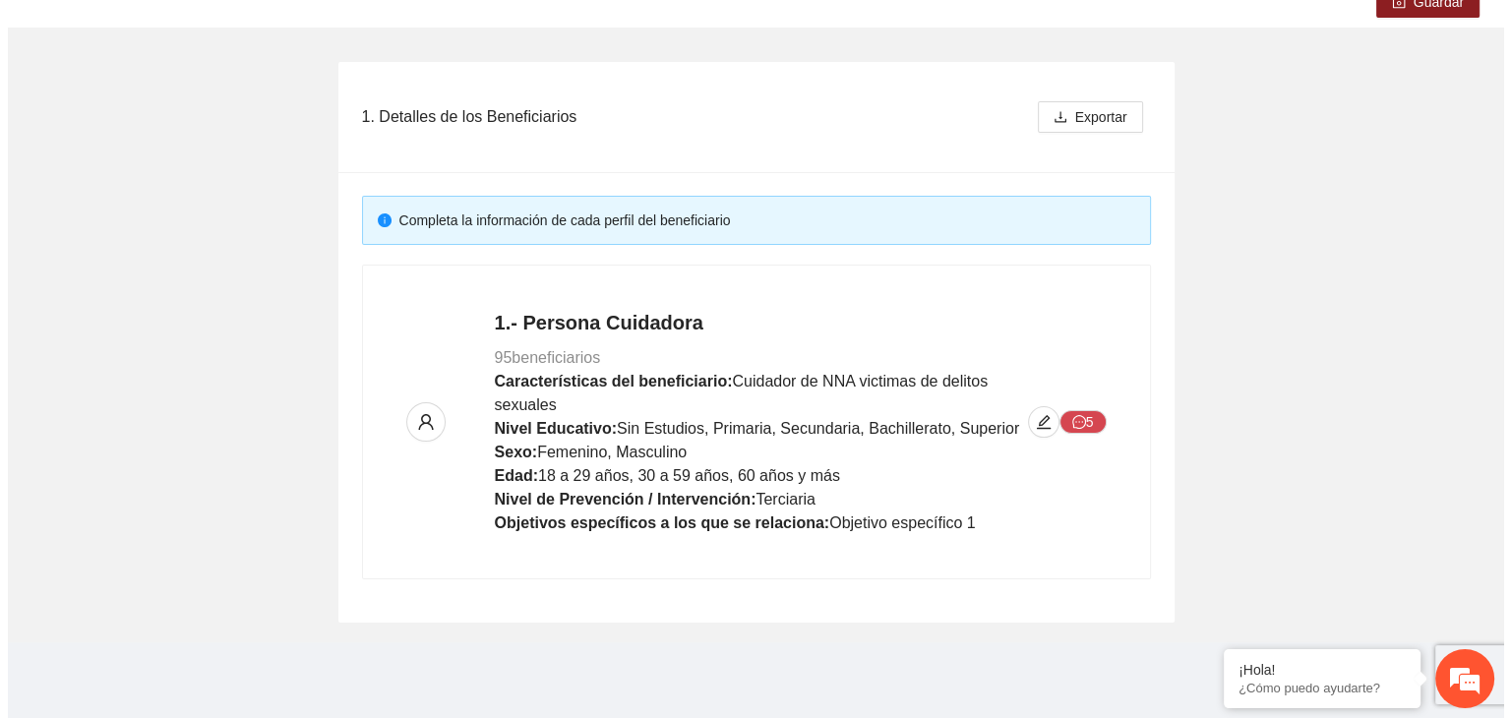
scroll to position [200, 0]
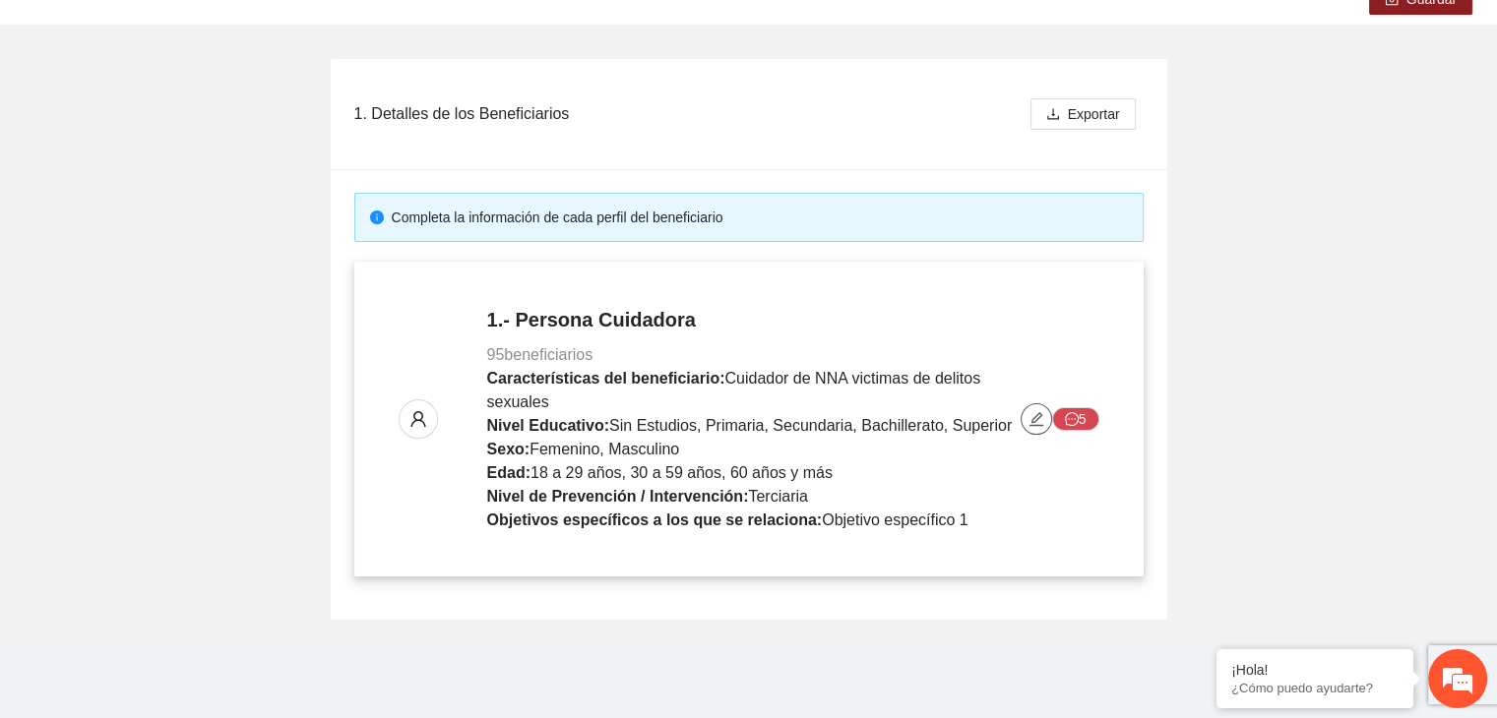
click at [1035, 422] on icon "edit" at bounding box center [1036, 419] width 16 height 16
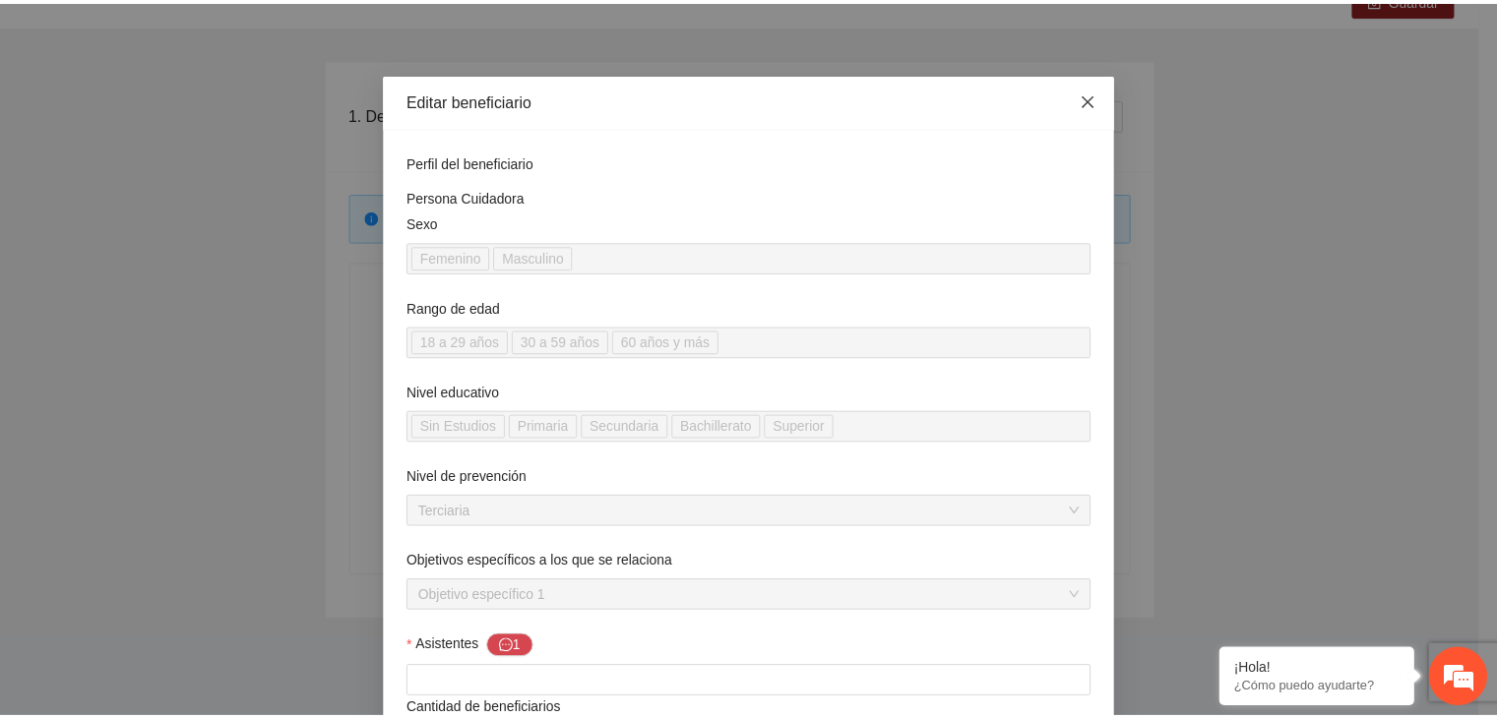
scroll to position [0, 0]
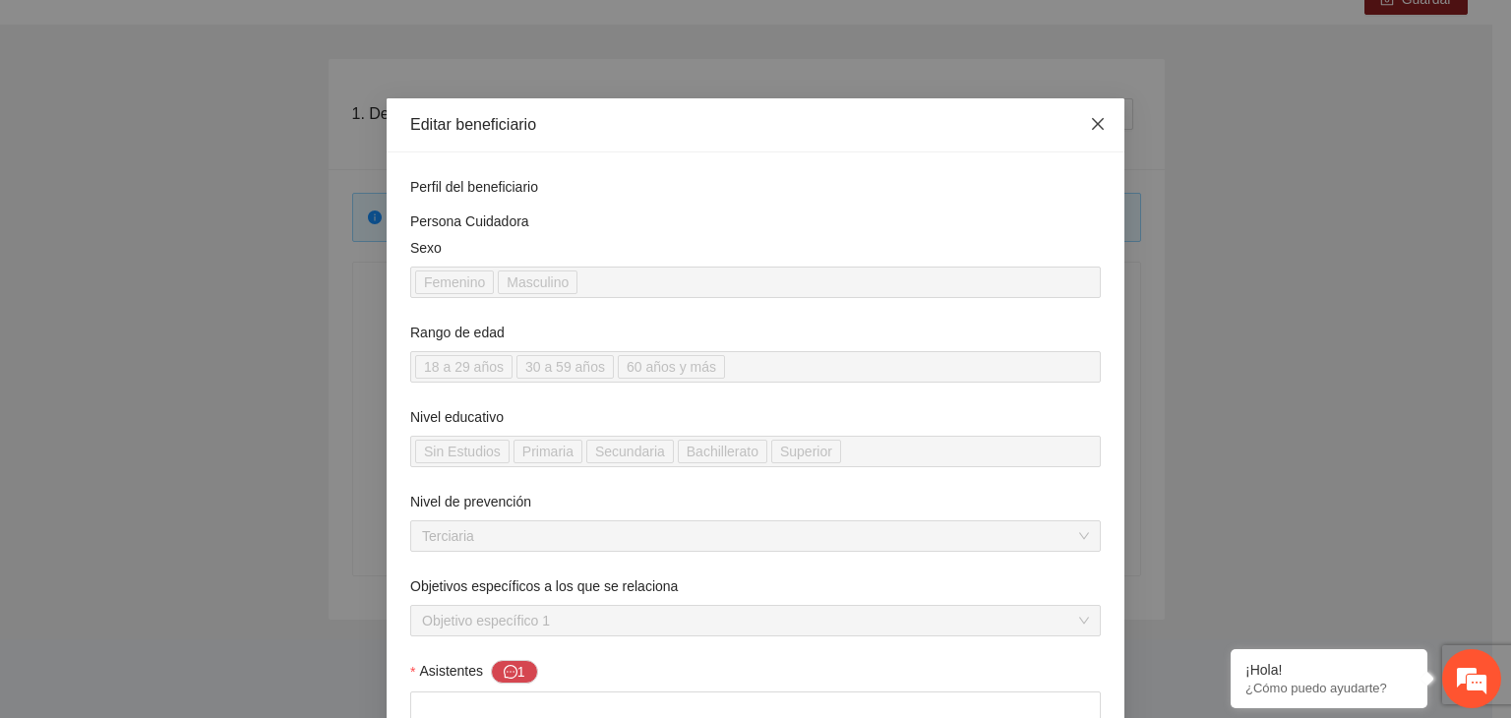
click at [1090, 129] on icon "close" at bounding box center [1098, 124] width 16 height 16
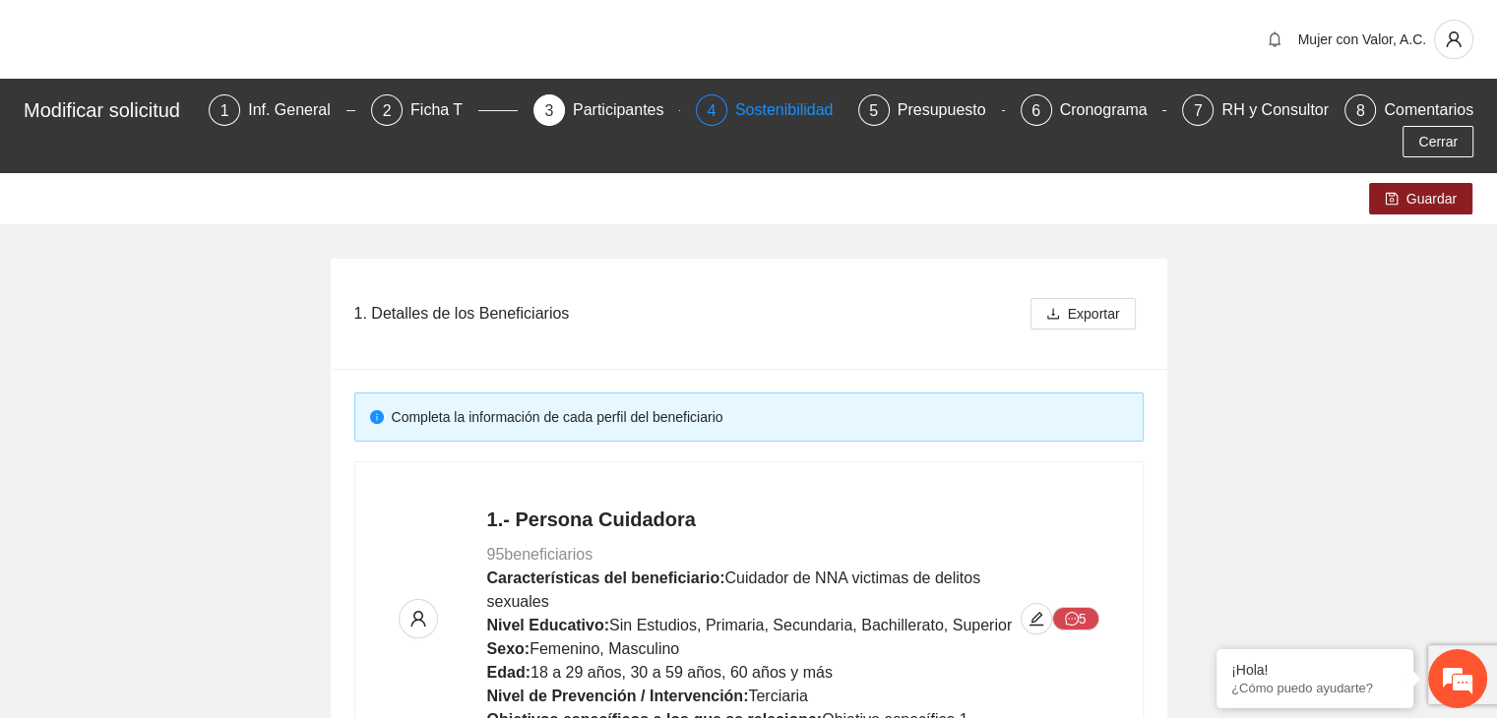
click at [763, 106] on div "Sostenibilidad" at bounding box center [792, 109] width 114 height 31
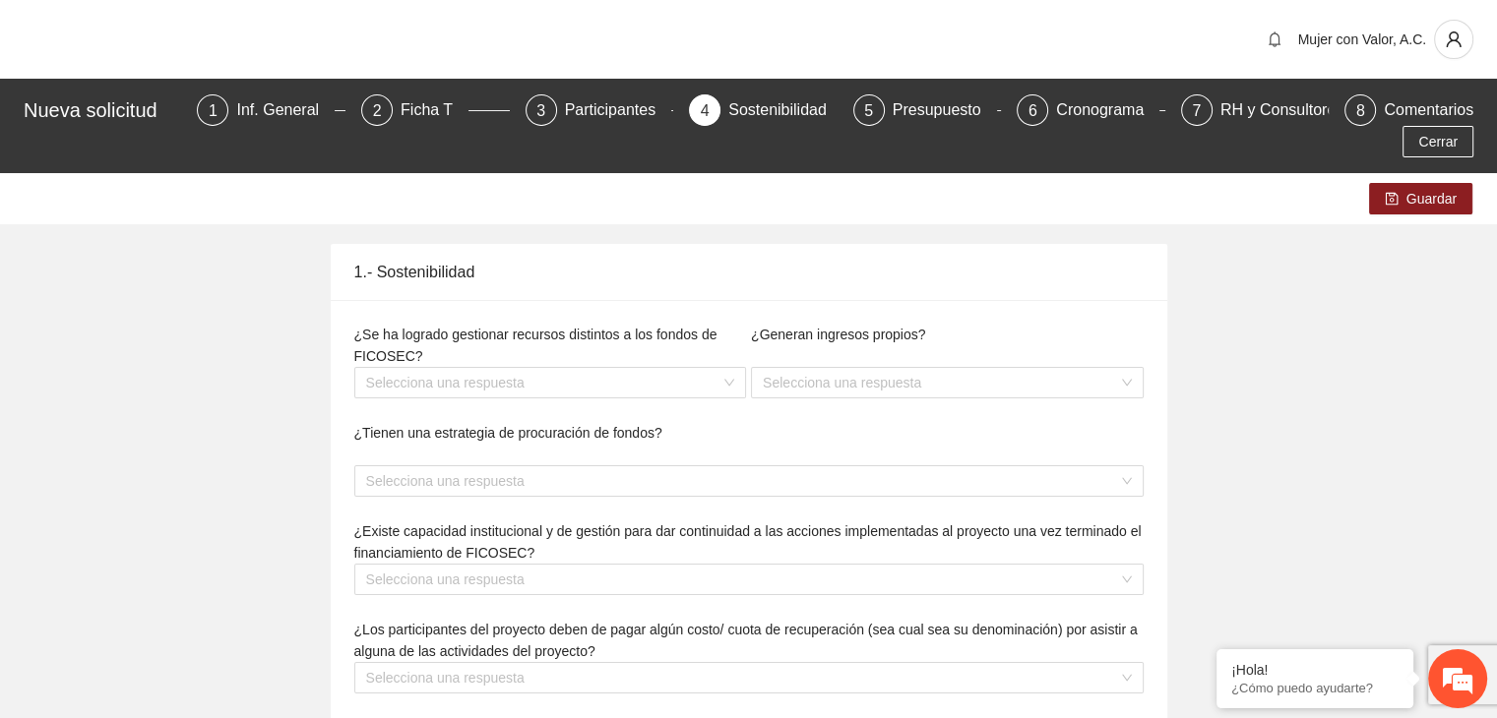
type textarea "**********"
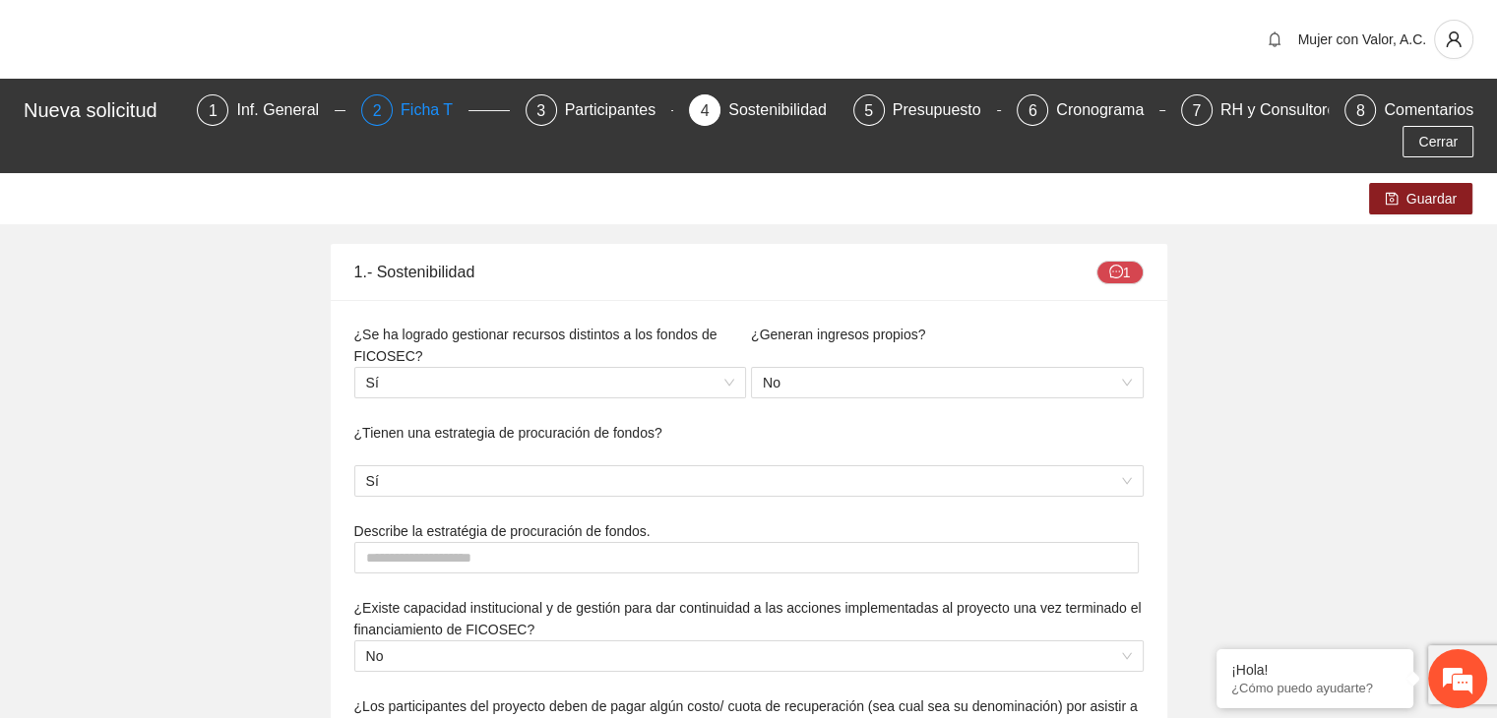
click at [400, 112] on div "Ficha T" at bounding box center [434, 109] width 68 height 31
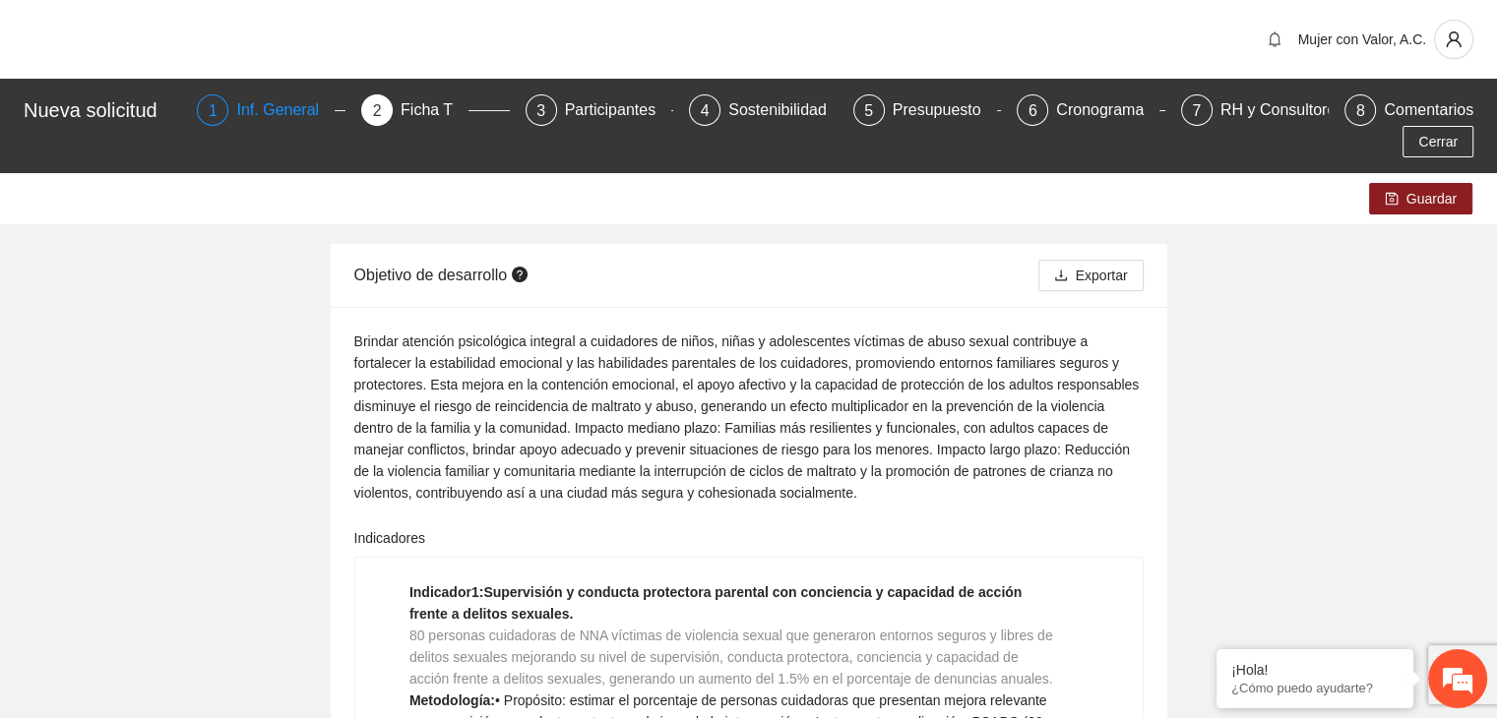
click at [236, 105] on div "Inf. General" at bounding box center [285, 109] width 98 height 31
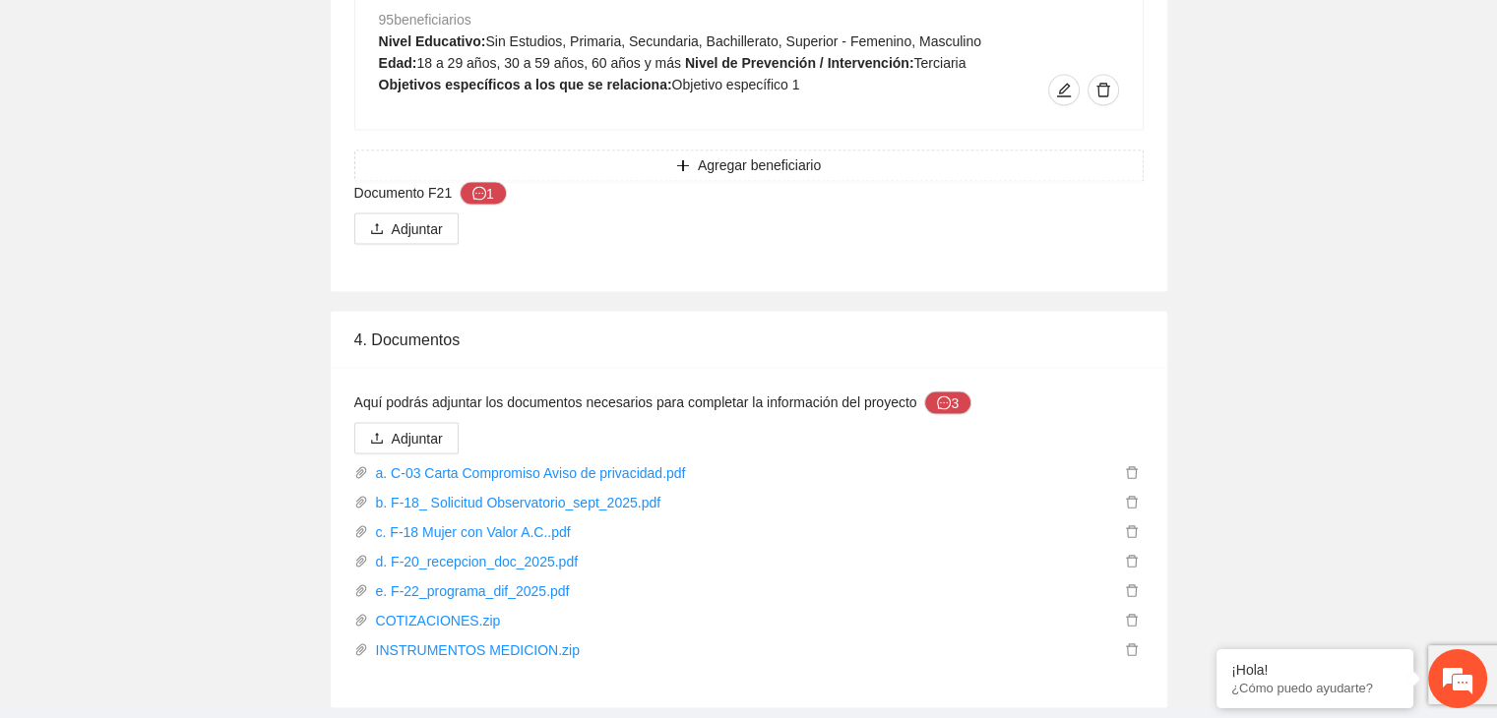
scroll to position [3519, 0]
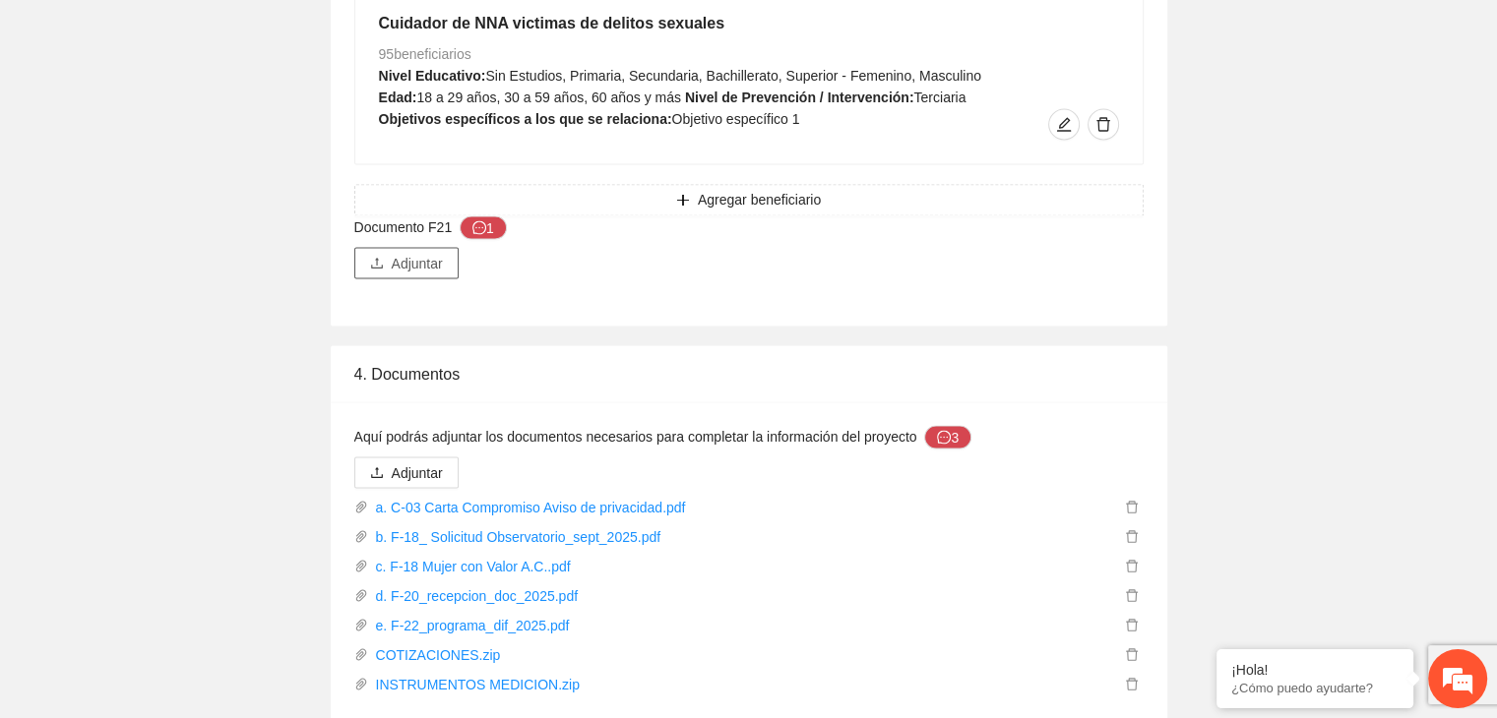
click at [398, 263] on span "Adjuntar" at bounding box center [417, 263] width 51 height 22
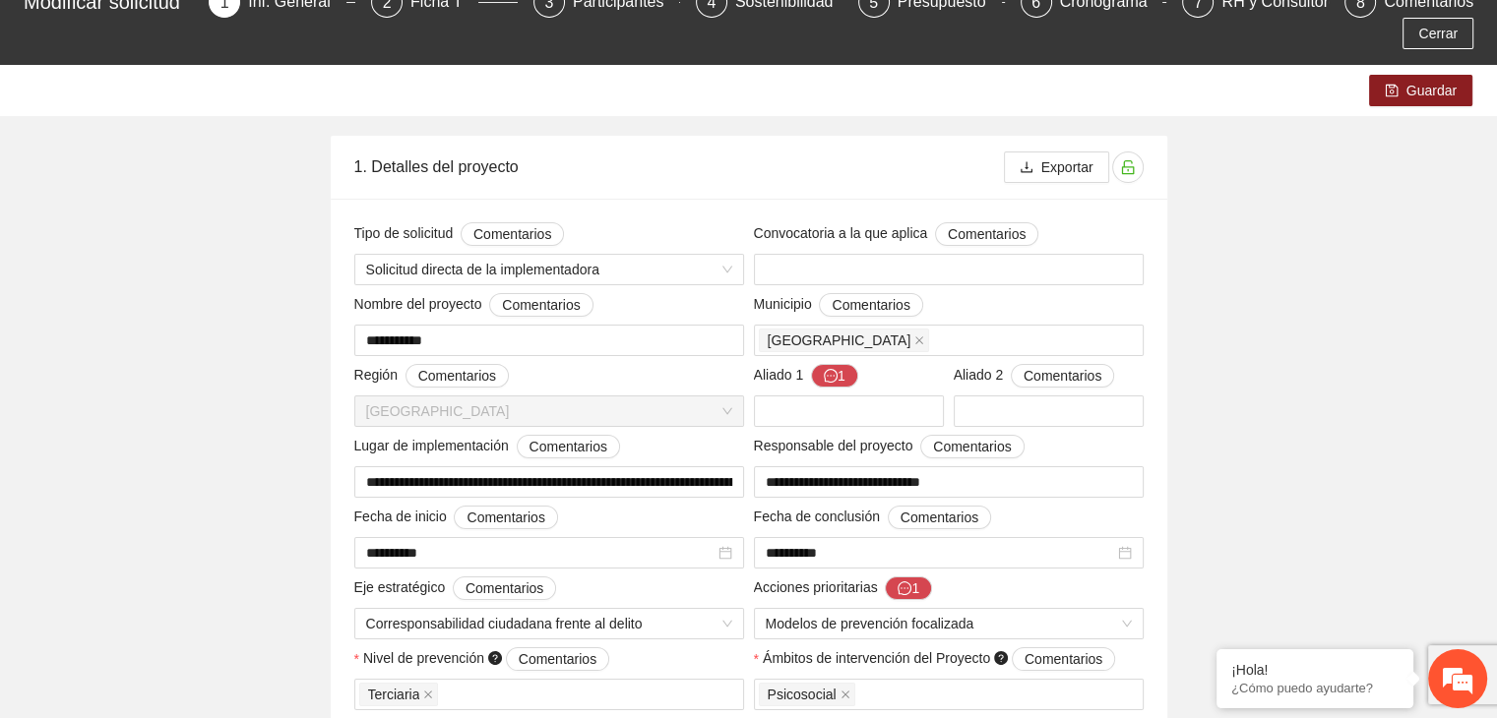
scroll to position [0, 0]
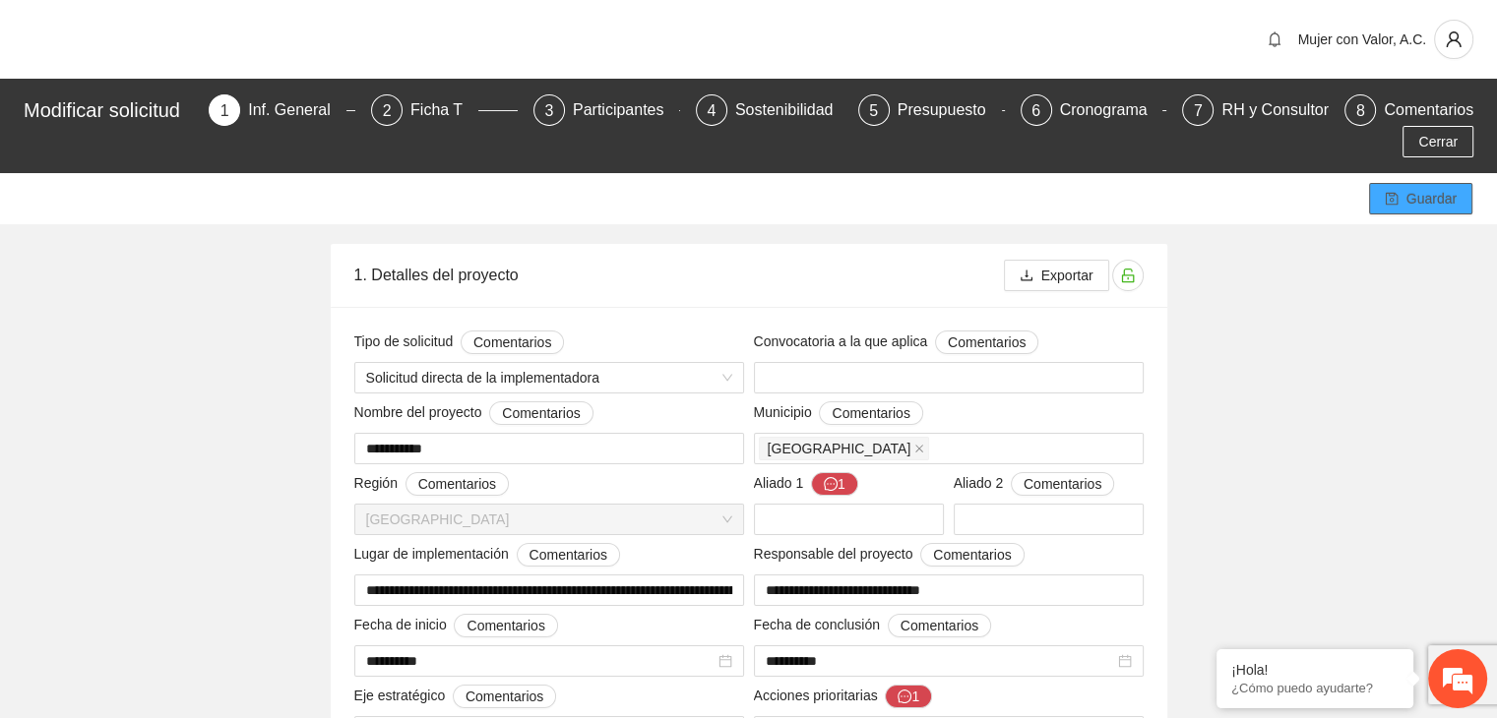
click at [1412, 206] on span "Guardar" at bounding box center [1431, 199] width 50 height 22
click at [1221, 108] on div "7 RH y Consultores" at bounding box center [1255, 109] width 147 height 31
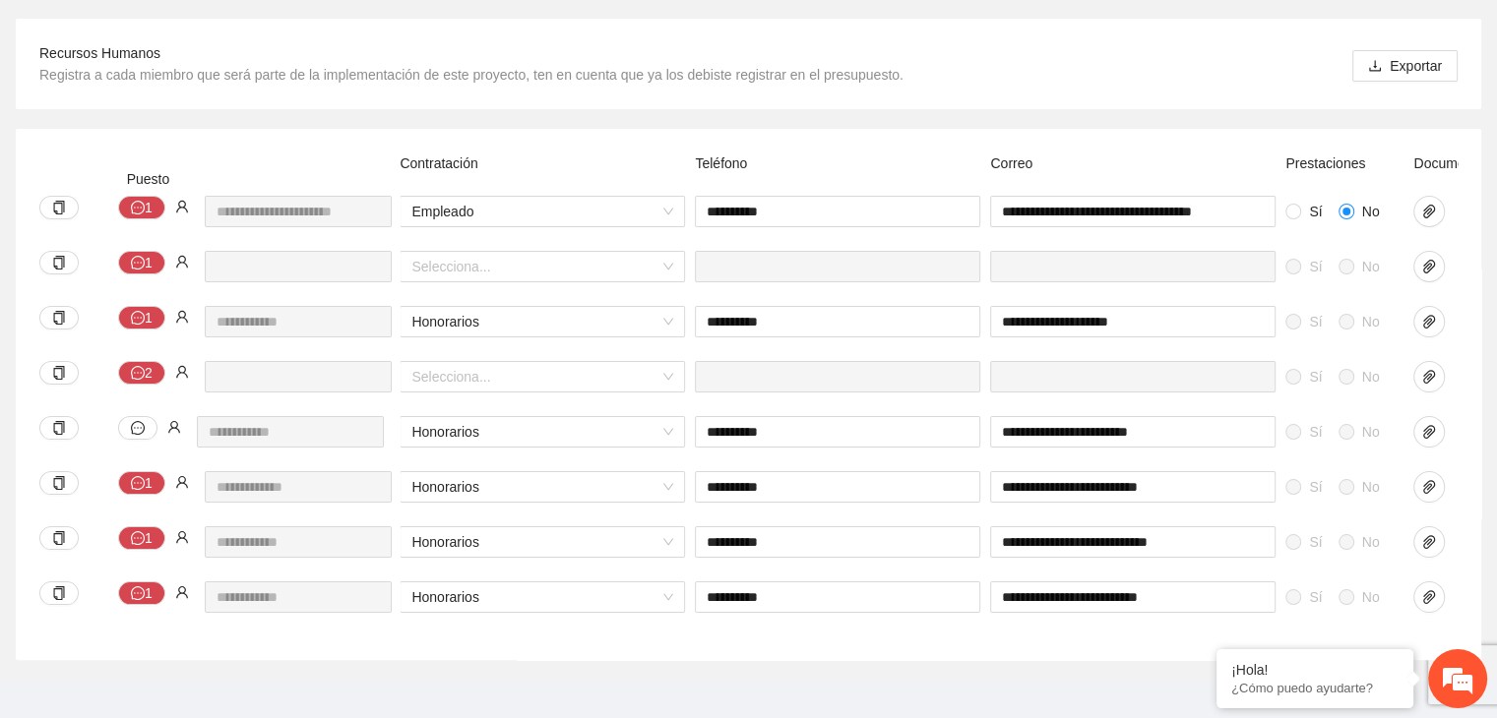
scroll to position [0, 818]
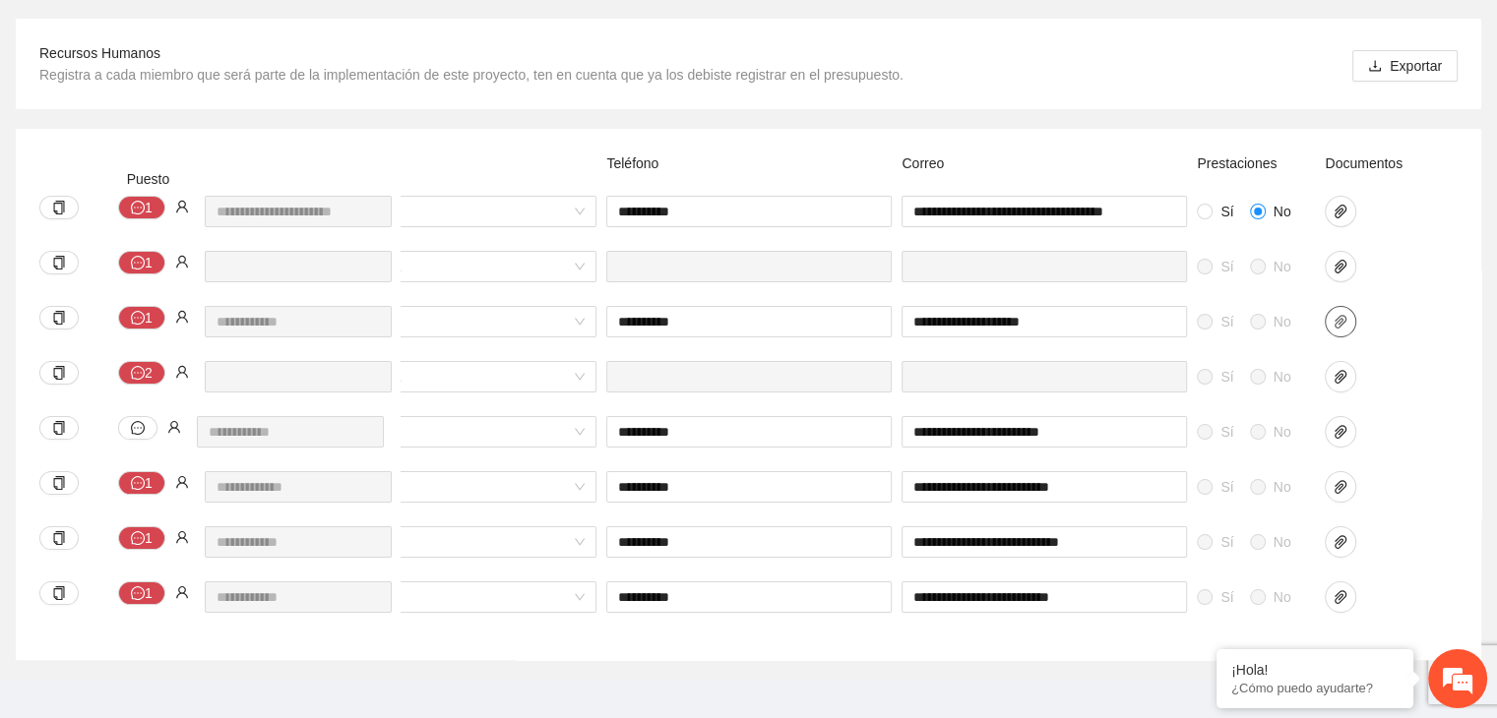
click at [1339, 314] on icon "paper-clip" at bounding box center [1340, 322] width 16 height 16
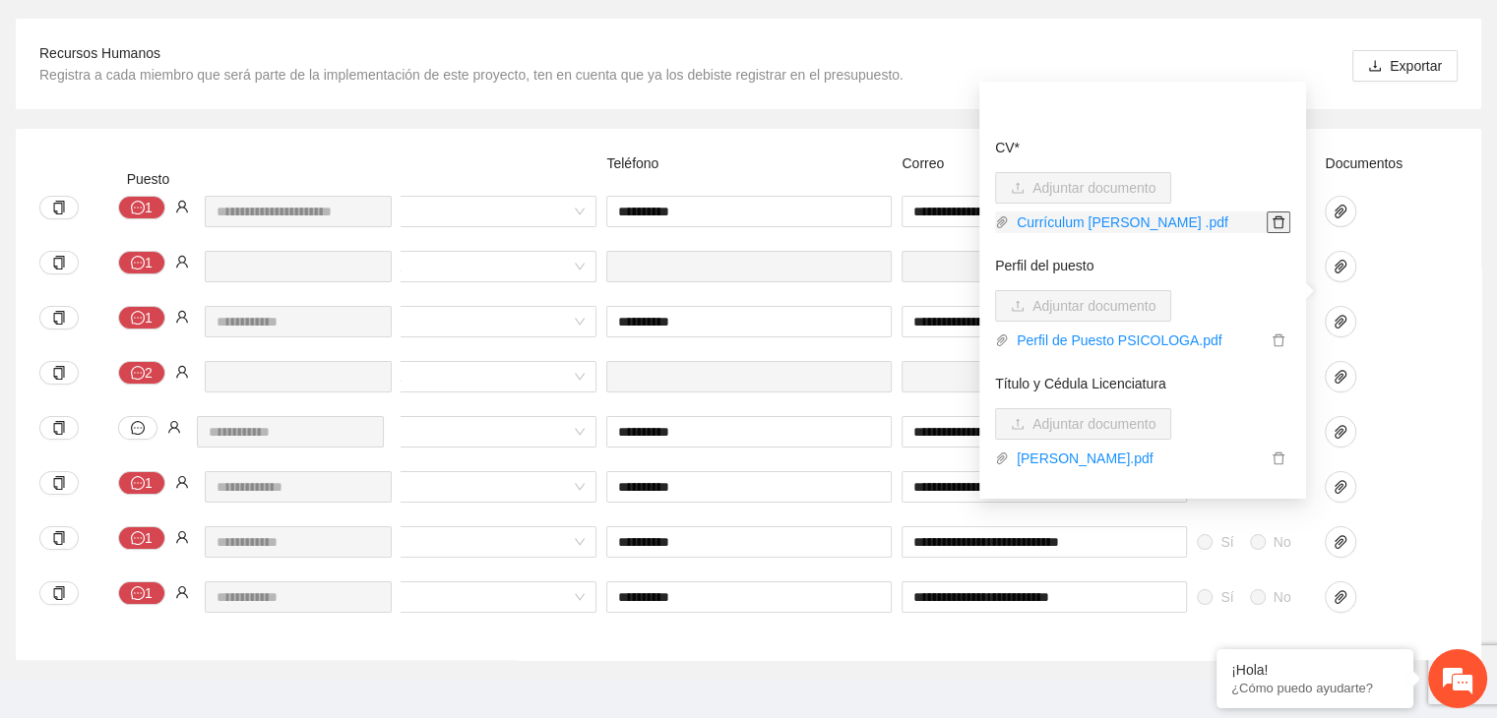
click at [1271, 221] on icon "delete" at bounding box center [1278, 222] width 14 height 14
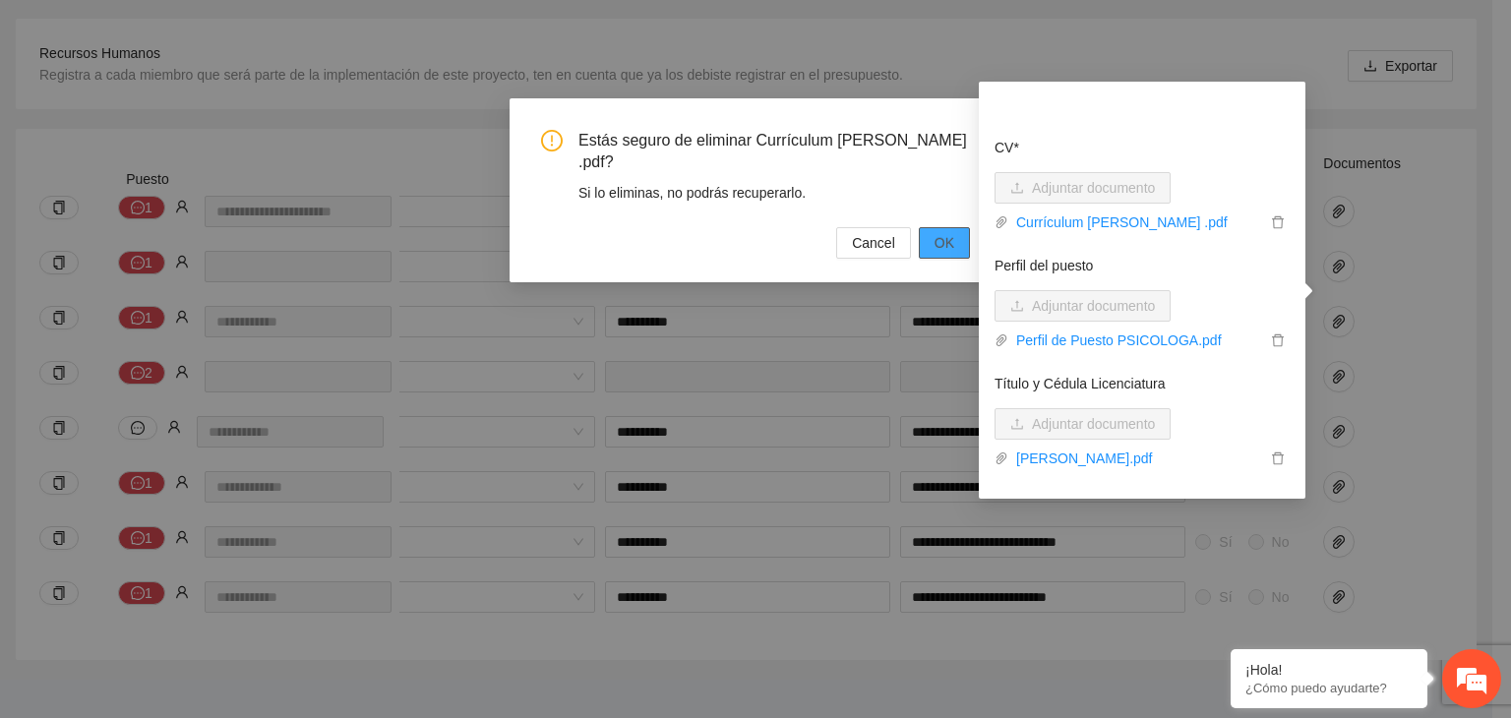
click at [940, 232] on span "OK" at bounding box center [945, 243] width 20 height 22
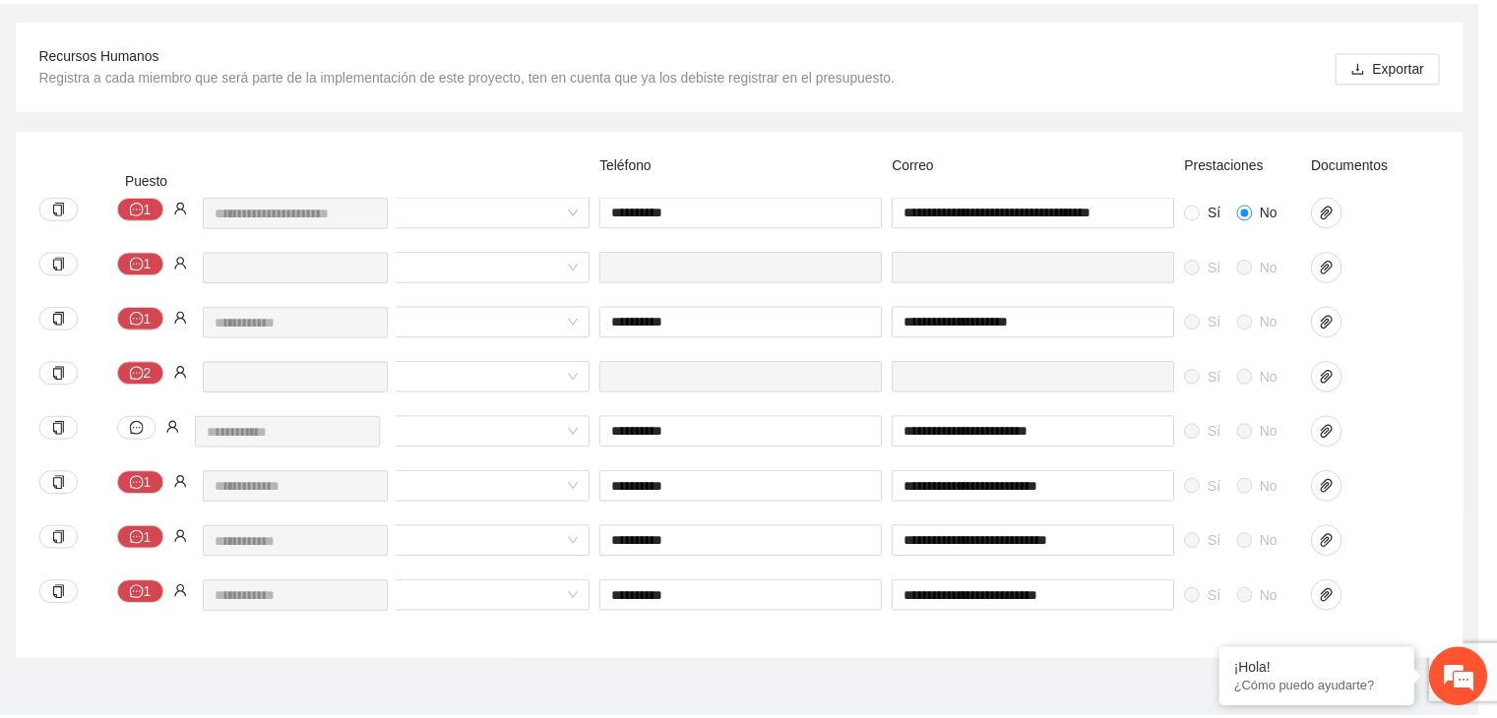
scroll to position [0, 807]
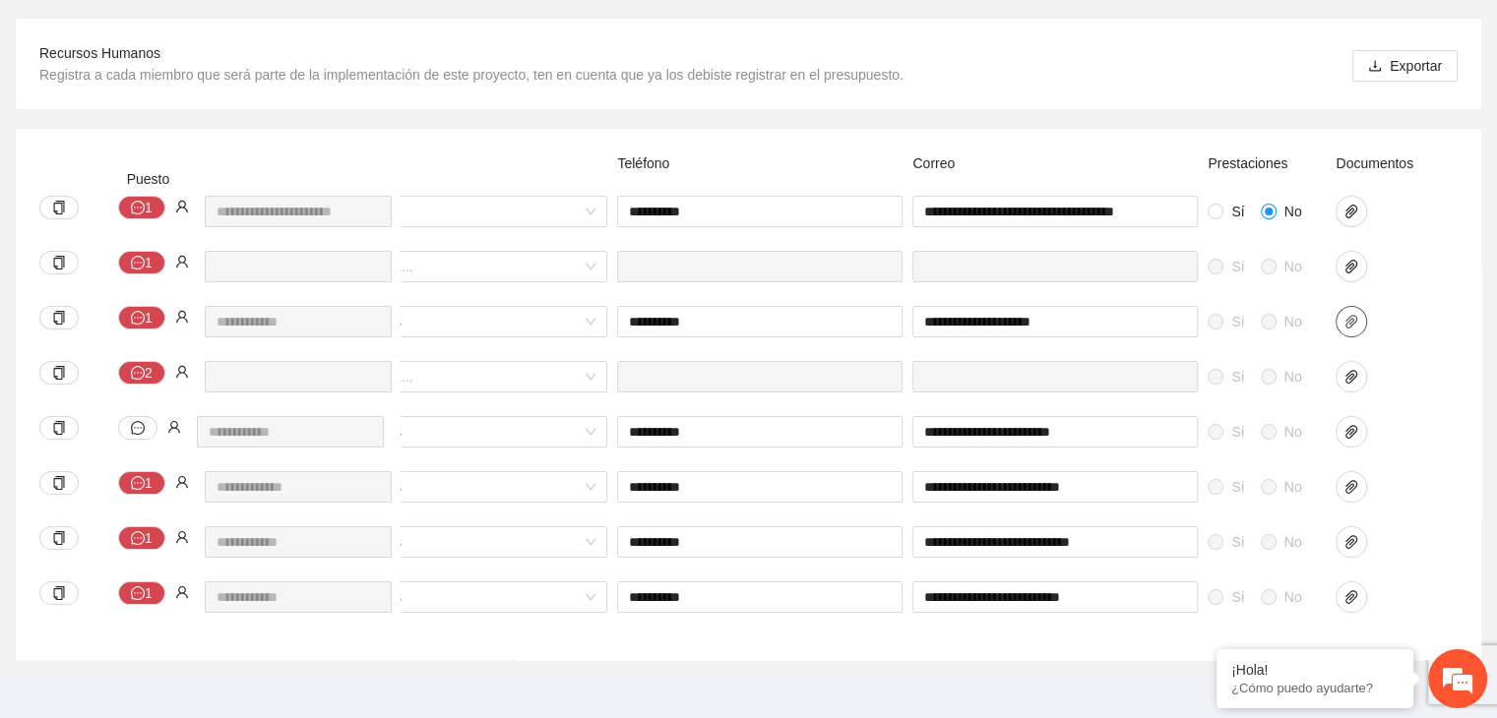
click at [1358, 314] on icon "paper-clip" at bounding box center [1351, 322] width 16 height 16
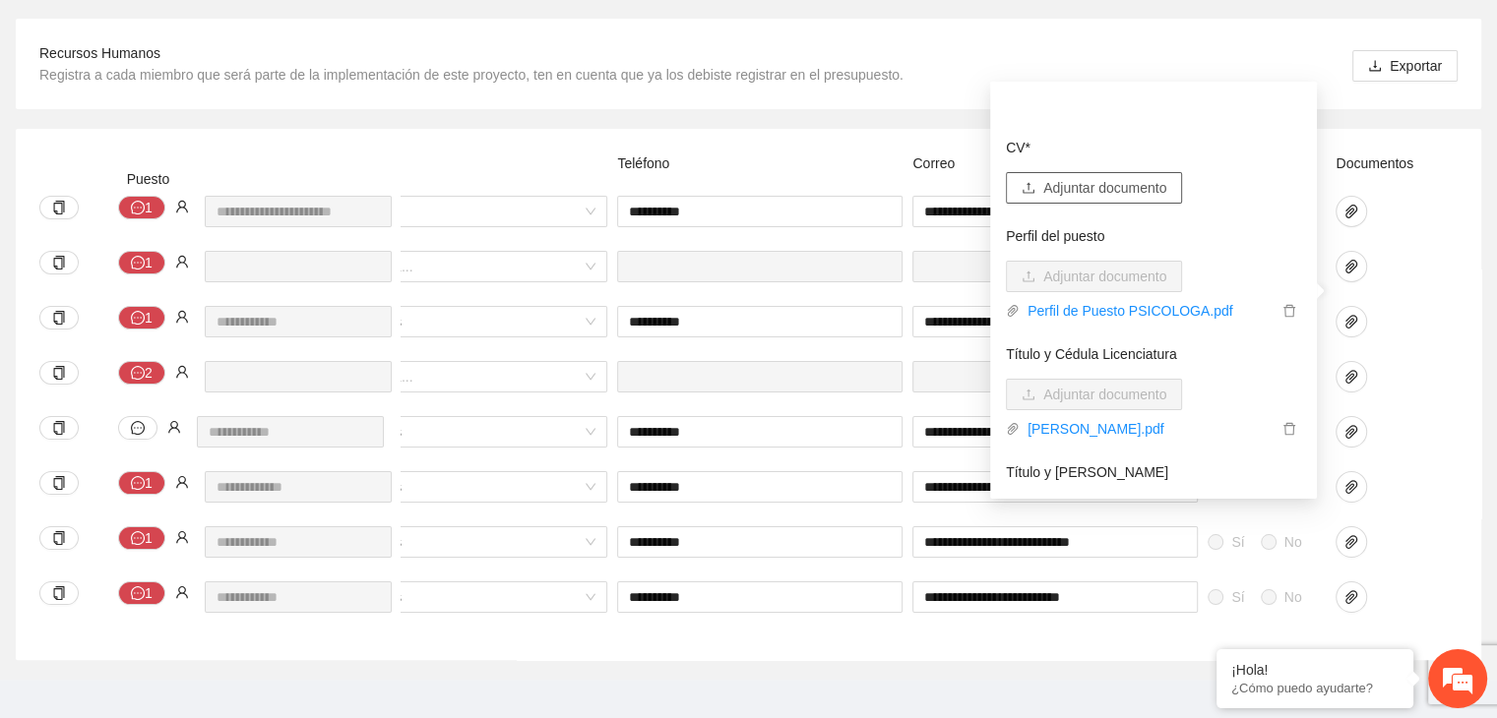
click at [1102, 189] on span "Adjuntar documento" at bounding box center [1104, 188] width 123 height 22
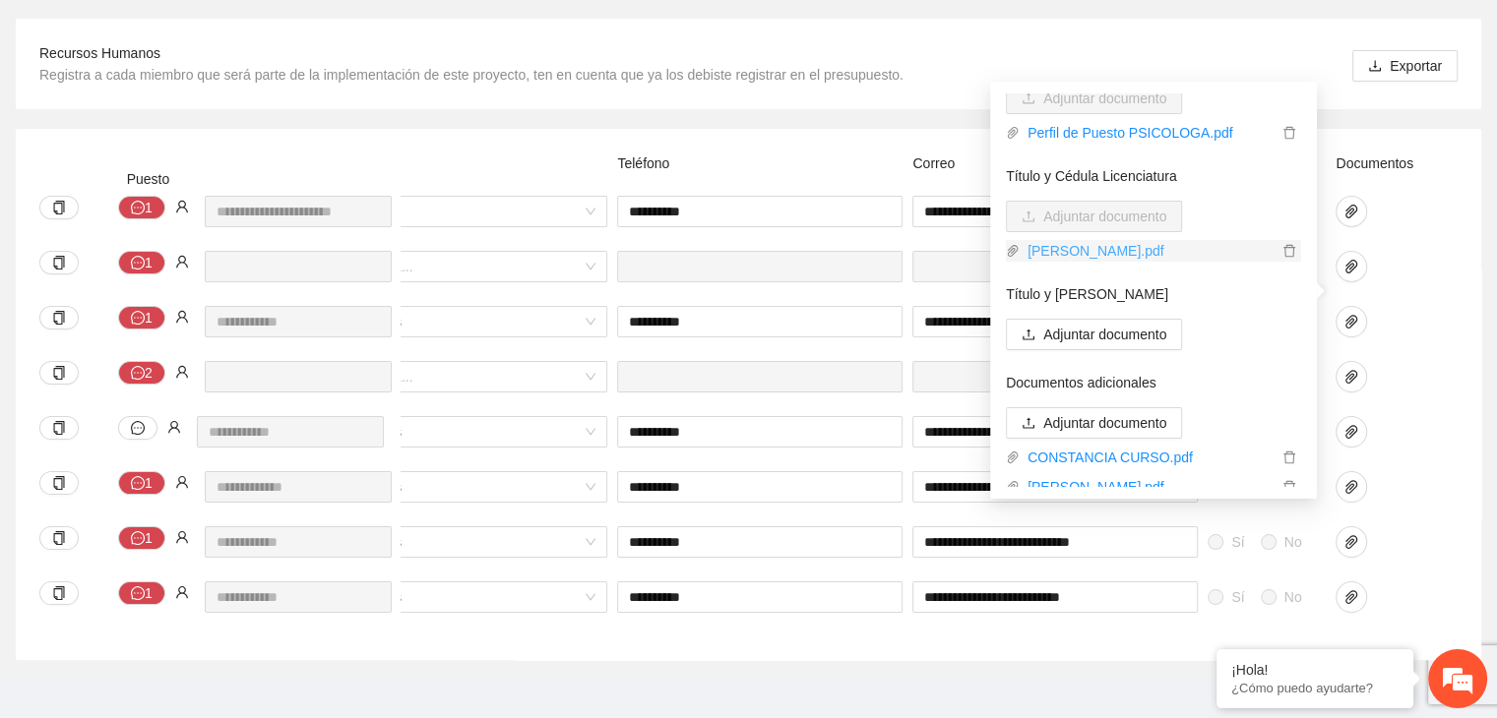
scroll to position [218, 0]
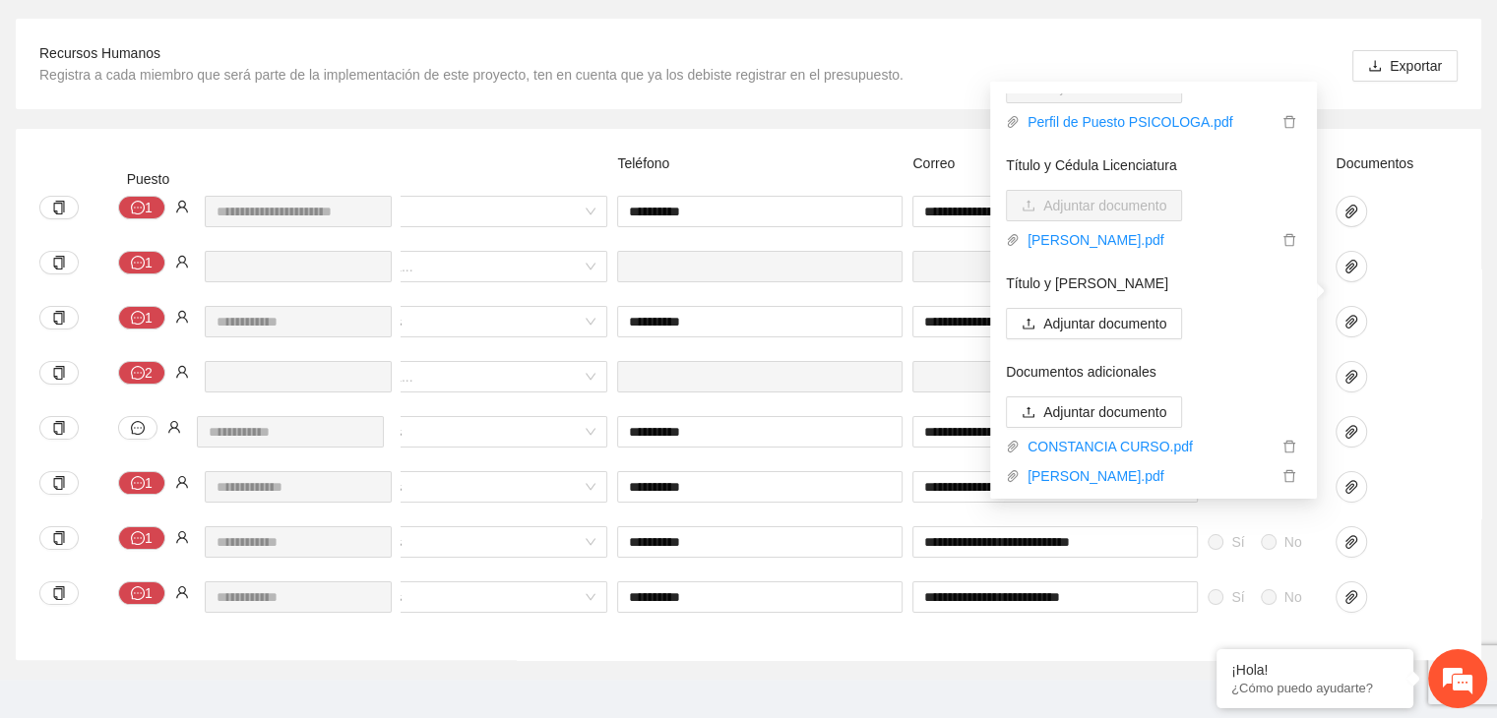
click at [1442, 260] on div "Sí No Selecciona... Sí No" at bounding box center [528, 278] width 1879 height 55
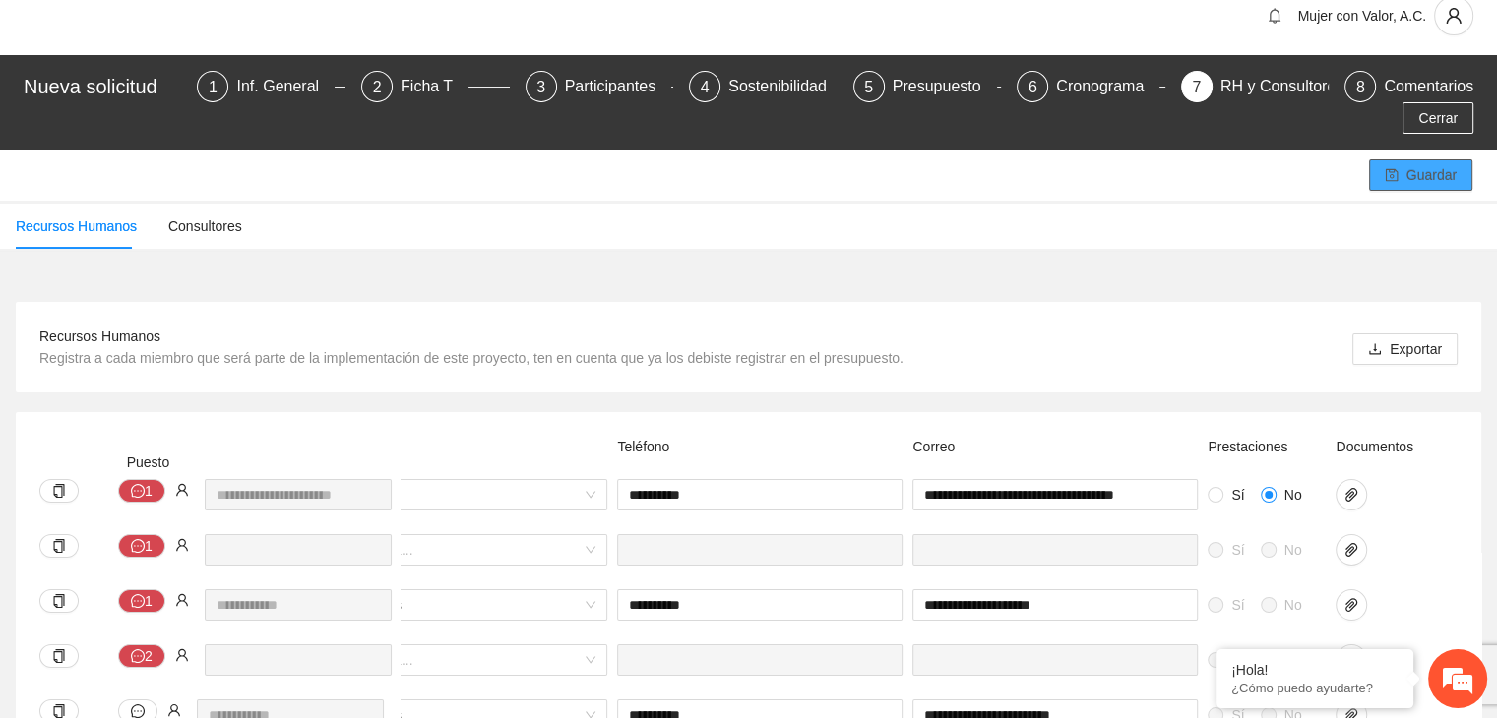
scroll to position [0, 0]
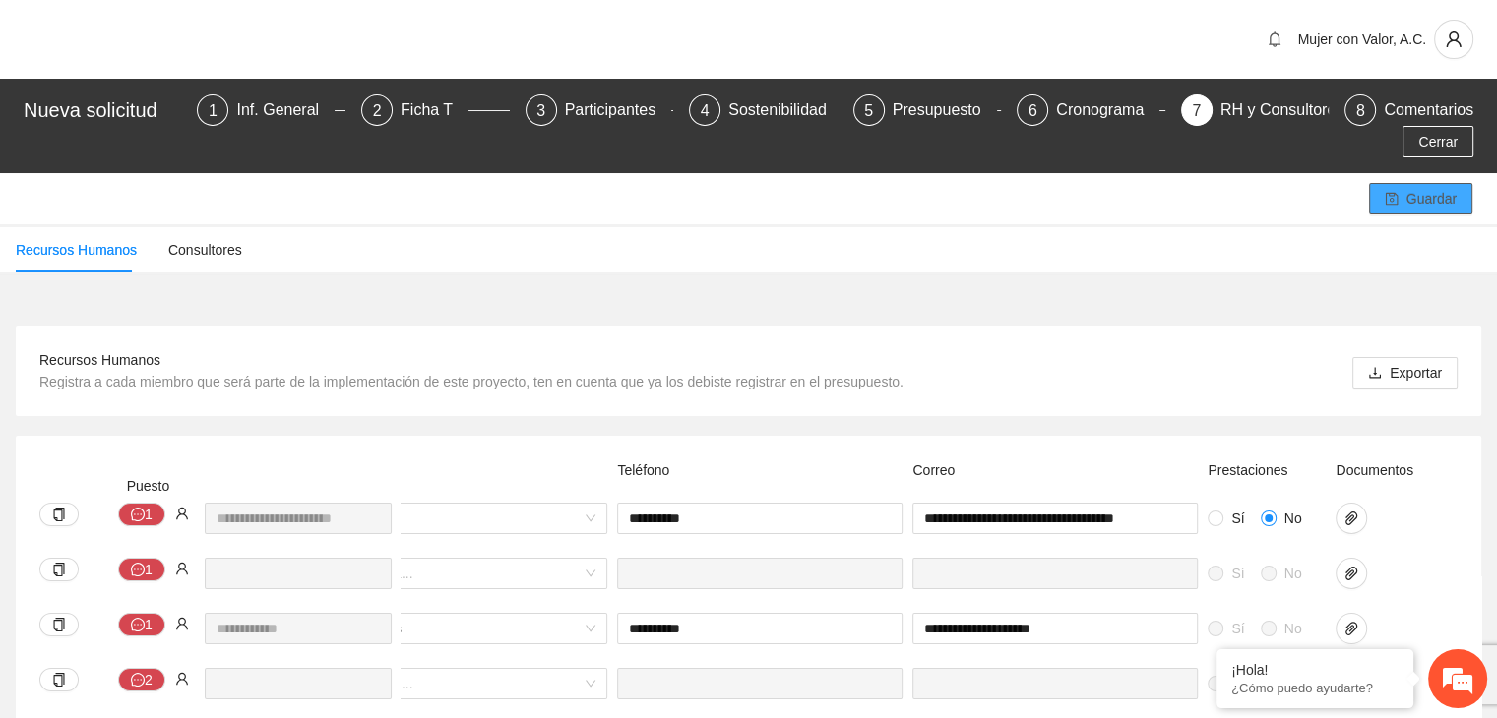
click at [1414, 188] on span "Guardar" at bounding box center [1431, 199] width 50 height 22
click at [753, 110] on div "Sostenibilidad" at bounding box center [785, 109] width 114 height 31
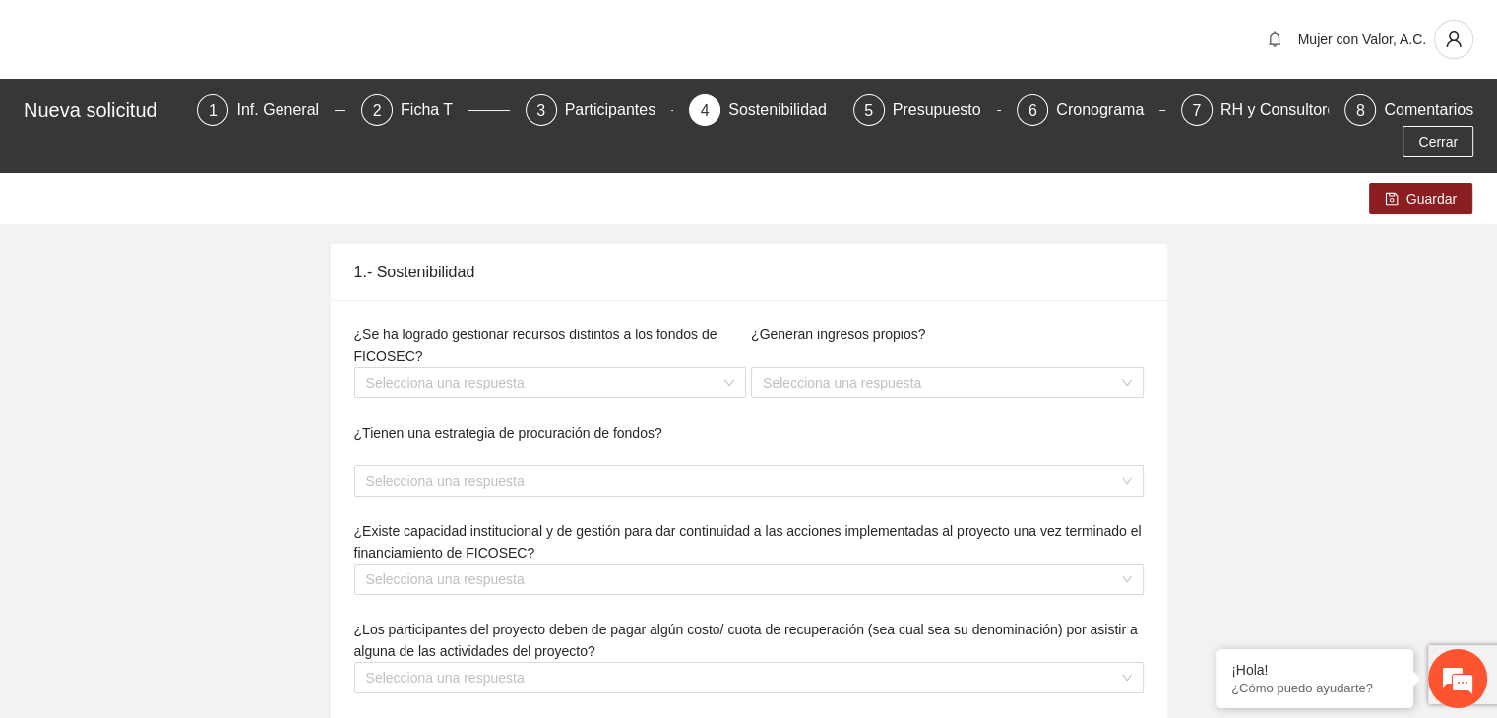
type textarea "**********"
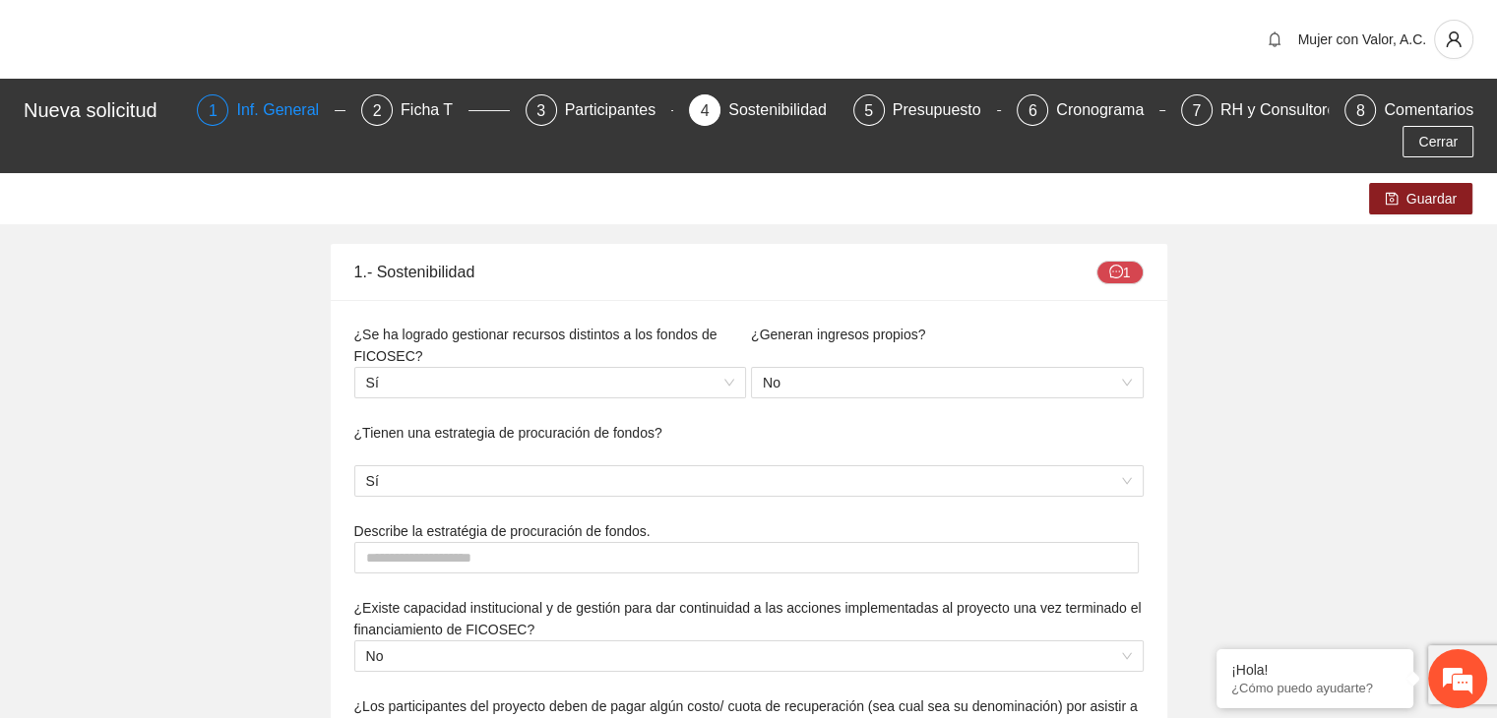
click at [260, 116] on div "Inf. General" at bounding box center [285, 109] width 98 height 31
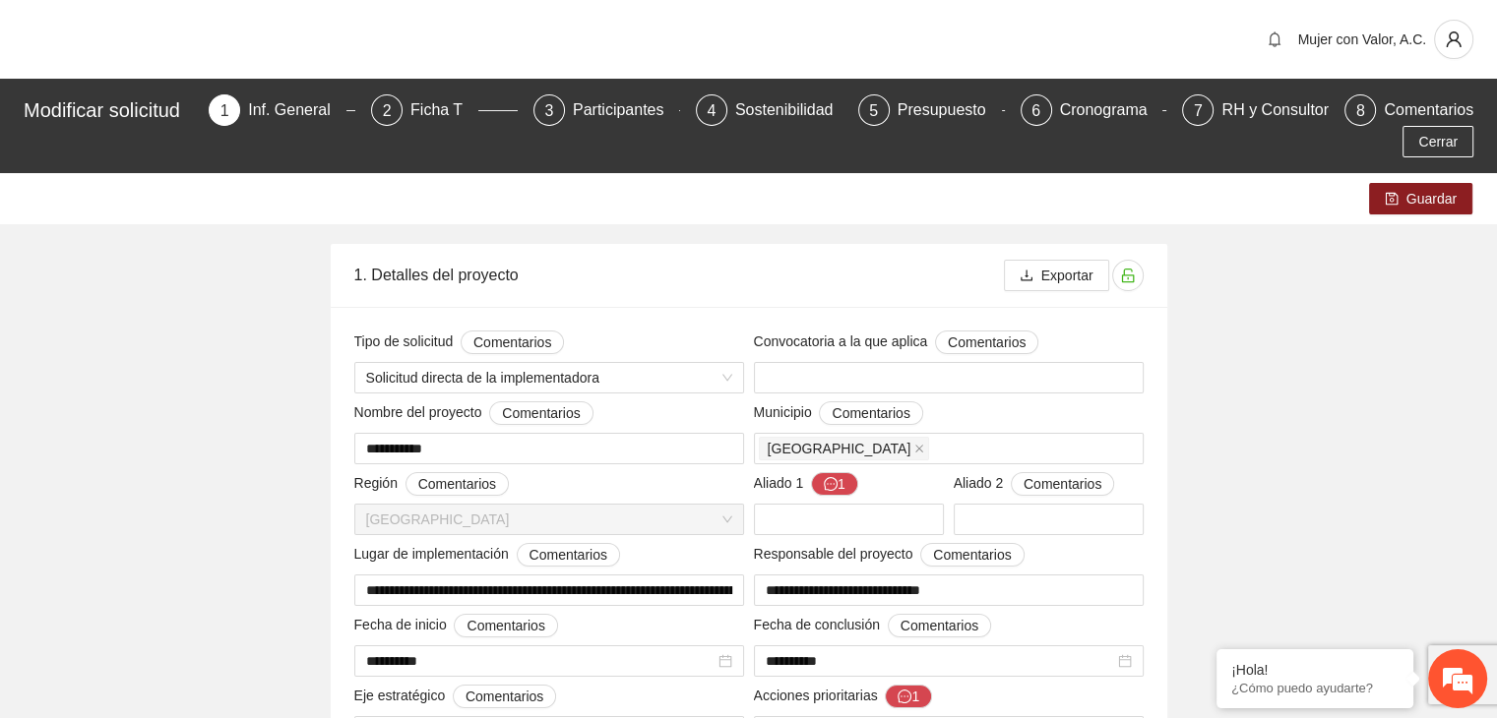
click at [441, 110] on div "Ficha T" at bounding box center [444, 109] width 68 height 31
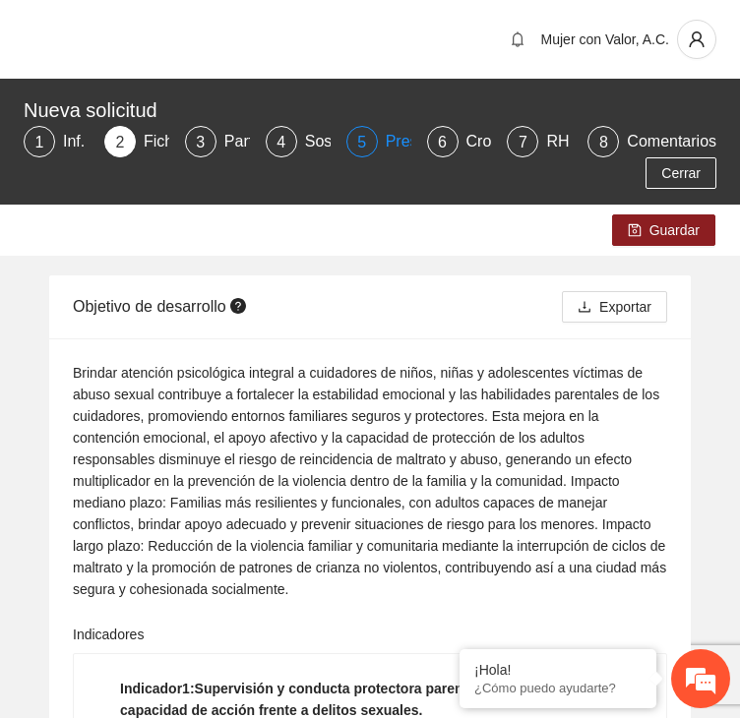
click at [382, 146] on div "5 Presupuesto" at bounding box center [378, 141] width 65 height 31
